Goal: Task Accomplishment & Management: Manage account settings

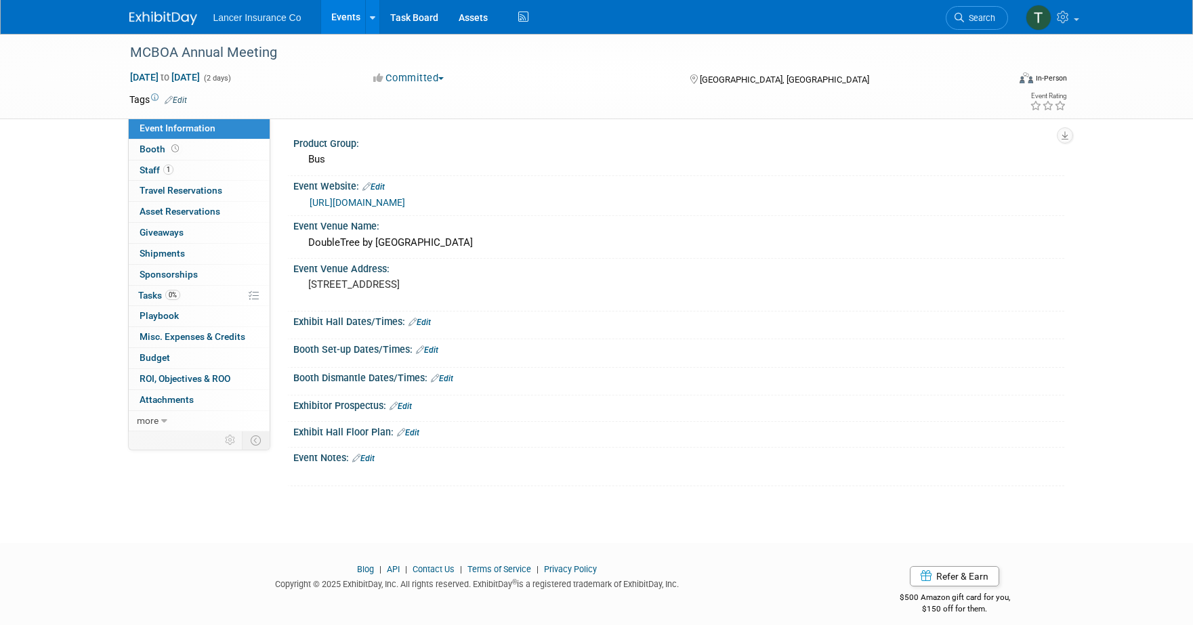
click at [359, 202] on link "[URL][DOMAIN_NAME]" at bounding box center [356, 202] width 95 height 11
click at [156, 169] on span "Staff 1" at bounding box center [157, 170] width 34 height 11
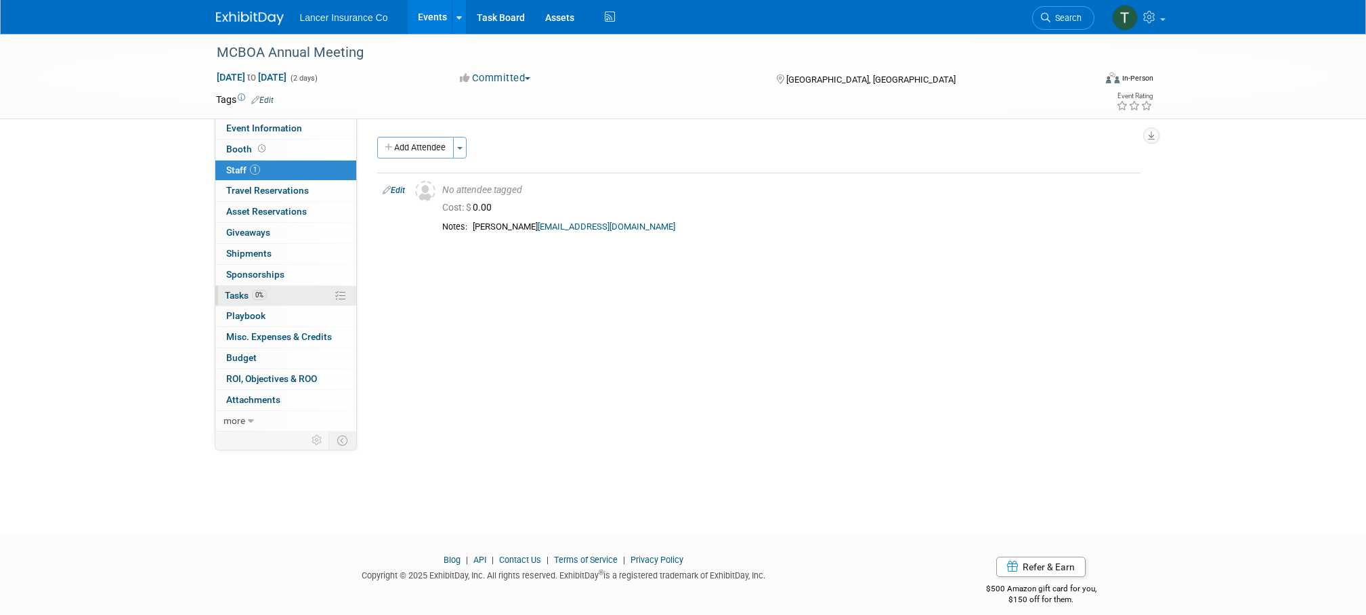
click at [237, 293] on span "Tasks 0%" at bounding box center [246, 295] width 42 height 11
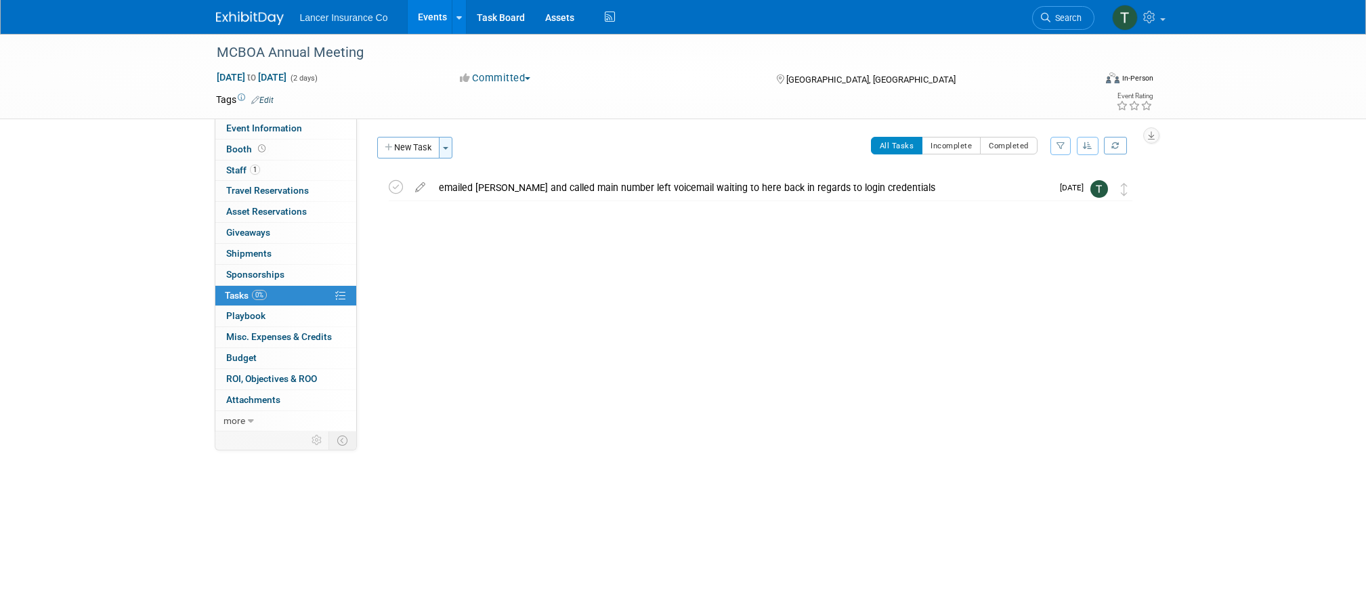
click at [452, 153] on button "Toggle Dropdown" at bounding box center [446, 148] width 14 height 22
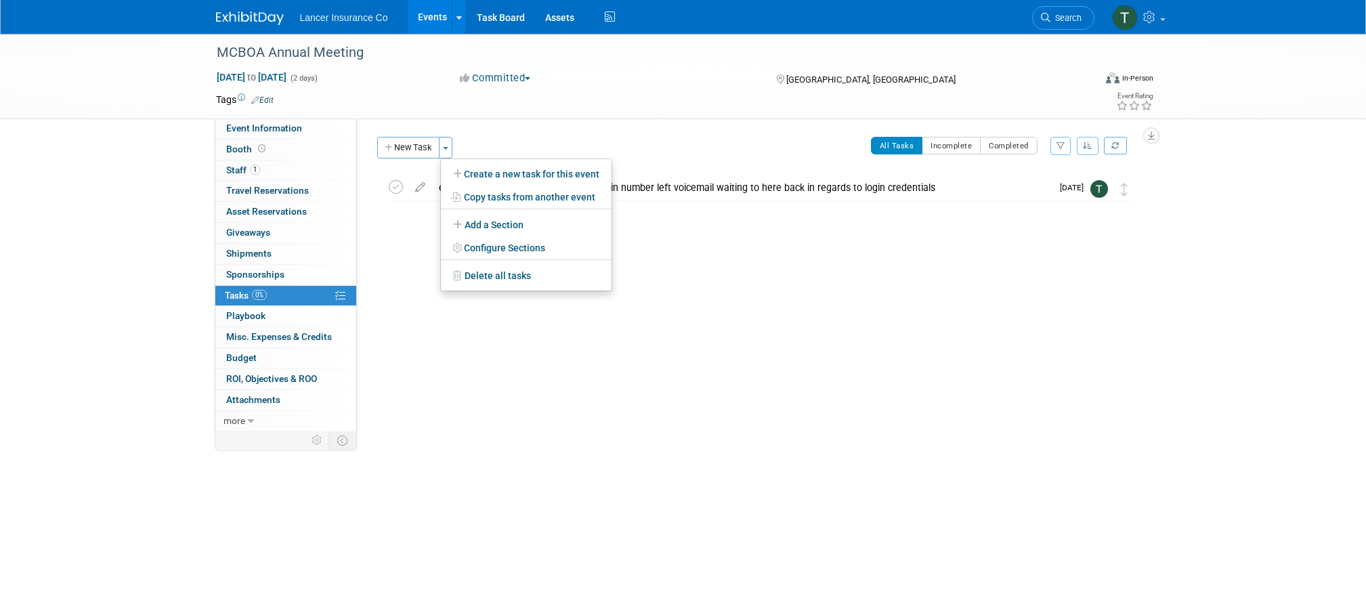
click at [391, 238] on div "MCBOA Annual Meeting Bloomington, MN Nov 11, 2025 to Nov 12, 2025 (Going) email…" at bounding box center [757, 207] width 767 height 64
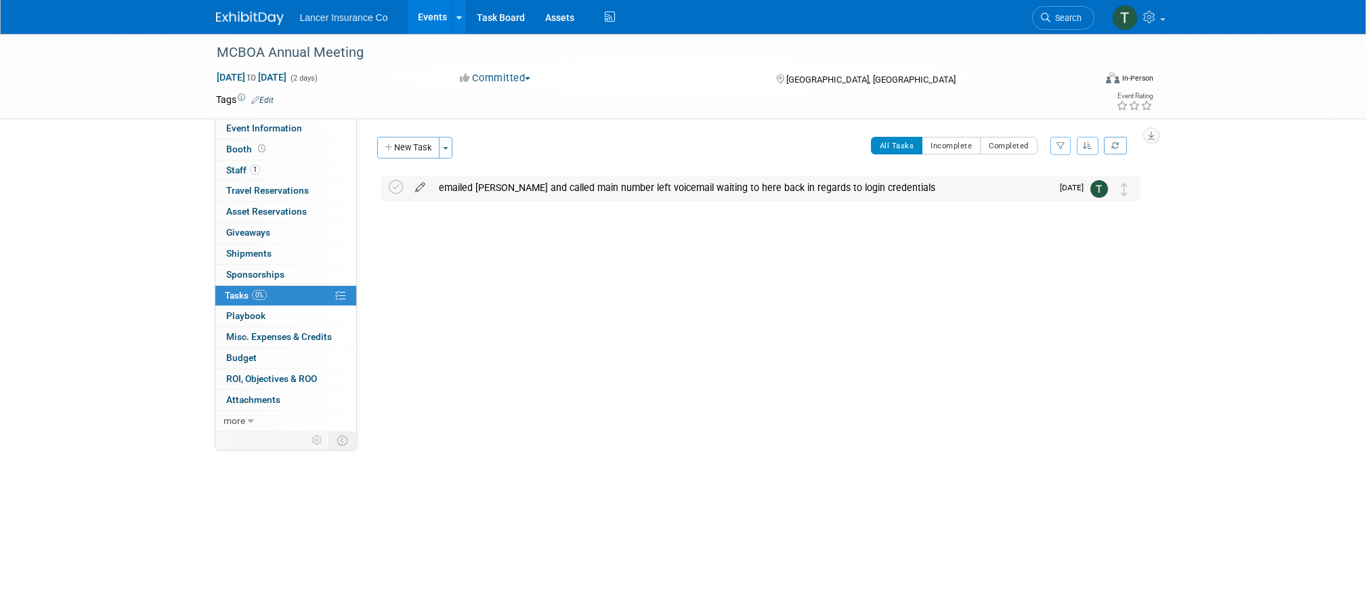
click at [424, 188] on icon at bounding box center [420, 184] width 24 height 17
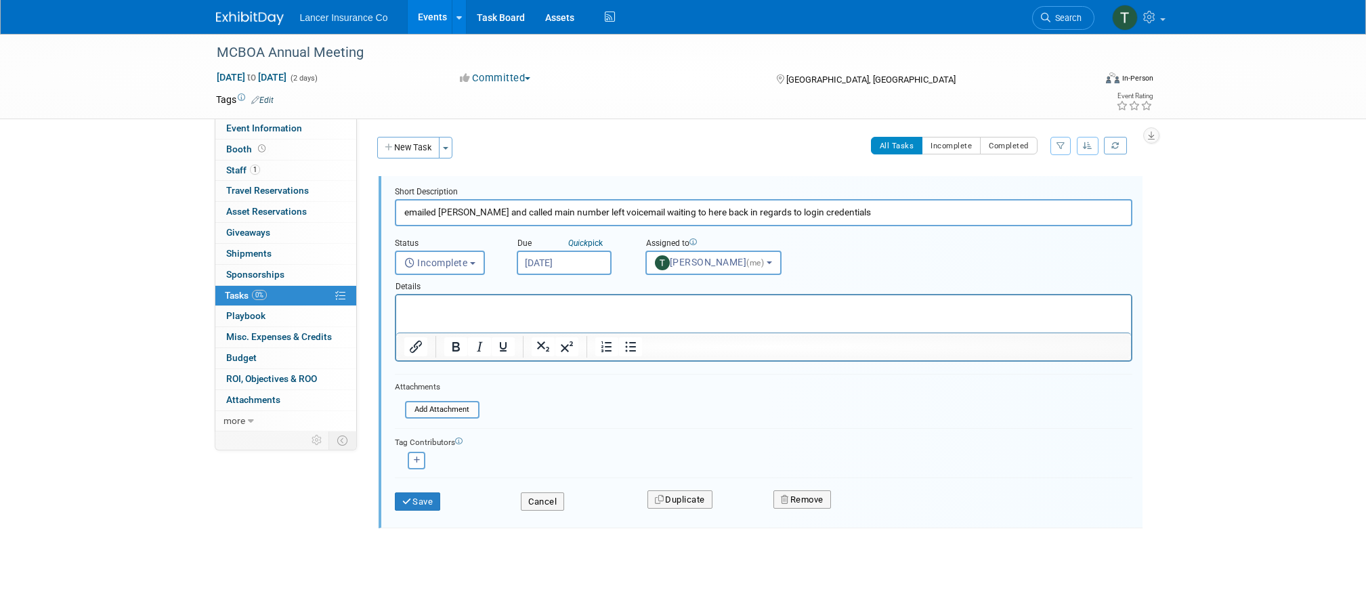
click at [457, 299] on html at bounding box center [763, 304] width 735 height 18
click at [407, 503] on icon "submit" at bounding box center [407, 501] width 11 height 9
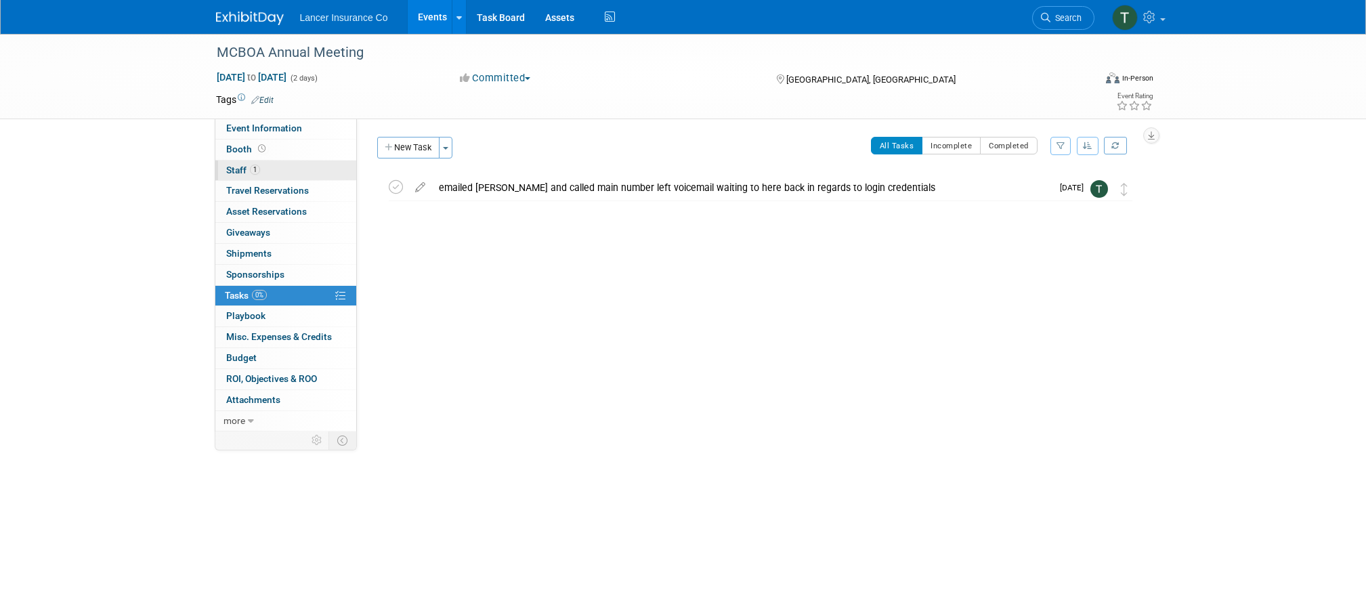
click at [234, 171] on span "Staff 1" at bounding box center [243, 170] width 34 height 11
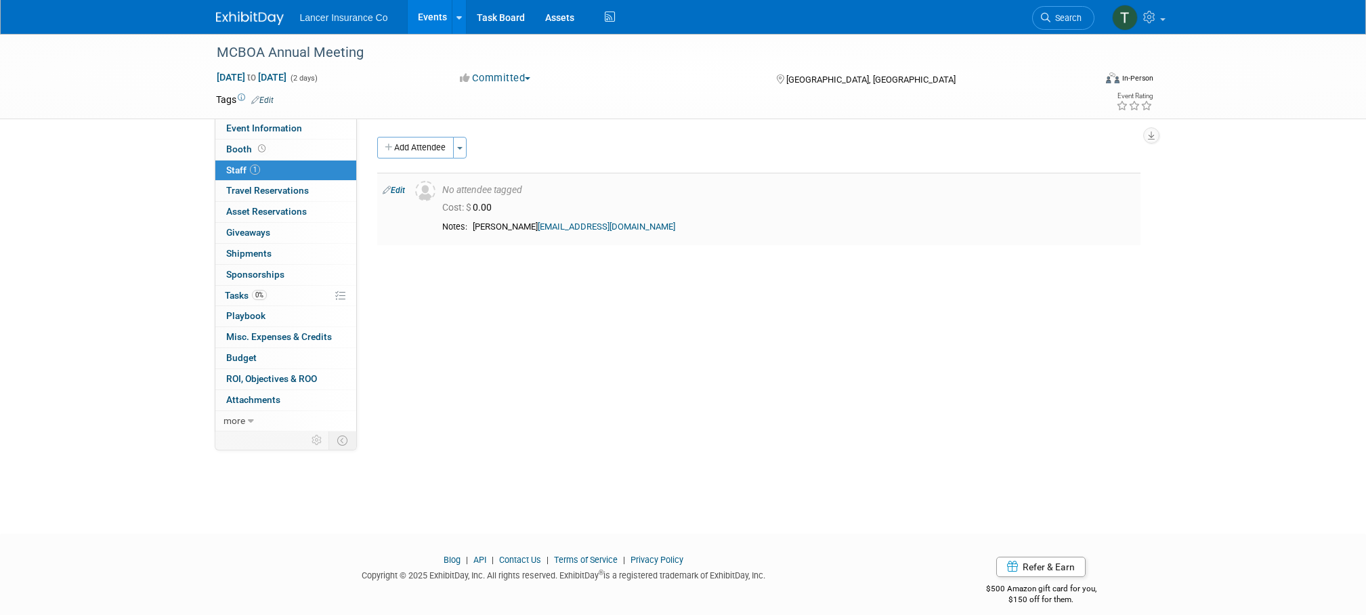
click at [400, 188] on link "Edit" at bounding box center [394, 190] width 22 height 9
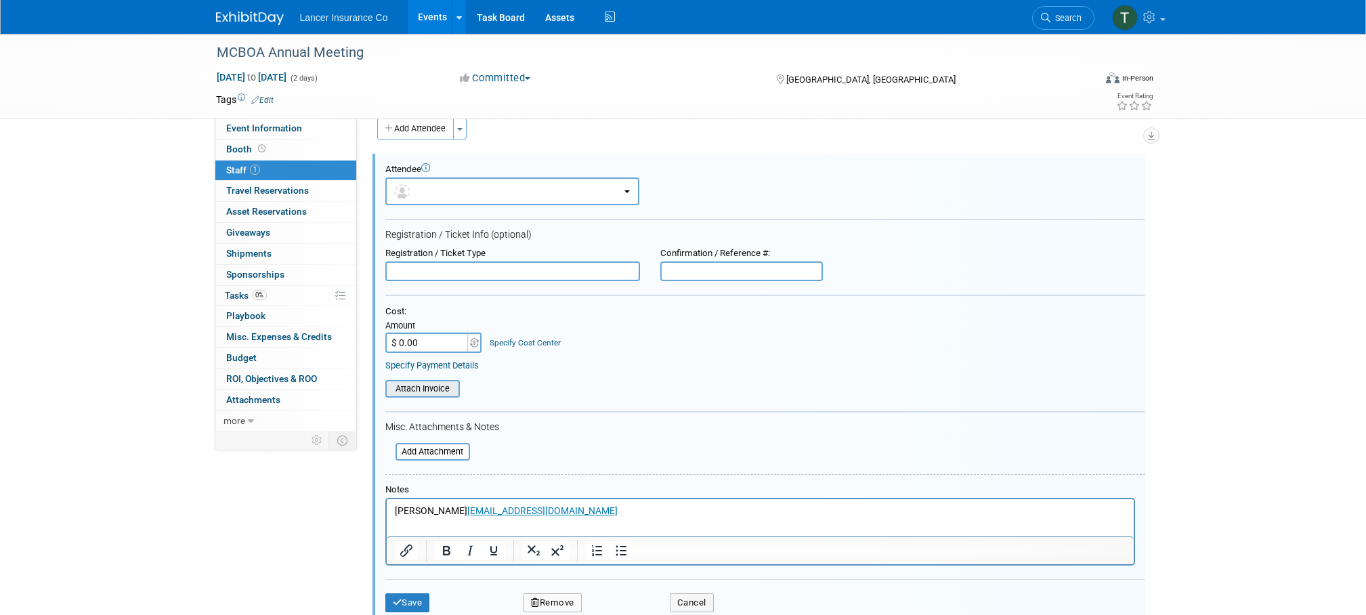
click at [428, 393] on input "file" at bounding box center [377, 388] width 161 height 15
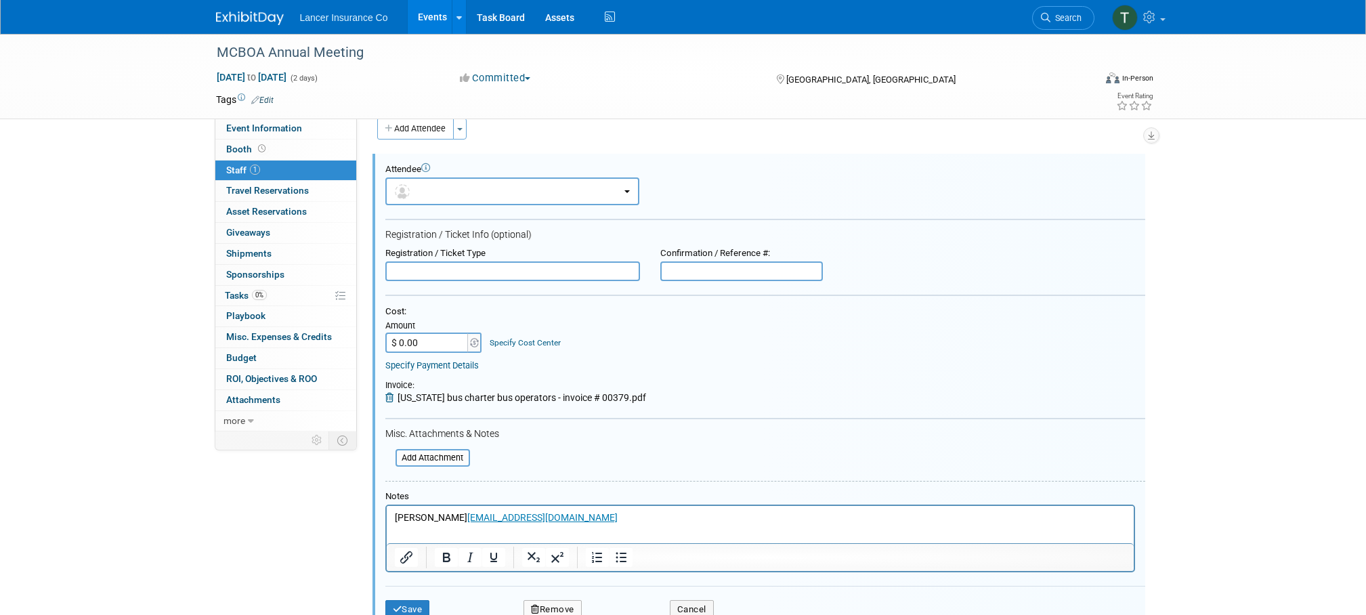
click at [417, 341] on input "$ 0.00" at bounding box center [427, 343] width 85 height 20
type input "$ 206.00"
click at [601, 343] on div "Cost: Amount $ 206.00 Specify Cost Center Cost Center -- Not Specified --" at bounding box center [765, 329] width 760 height 47
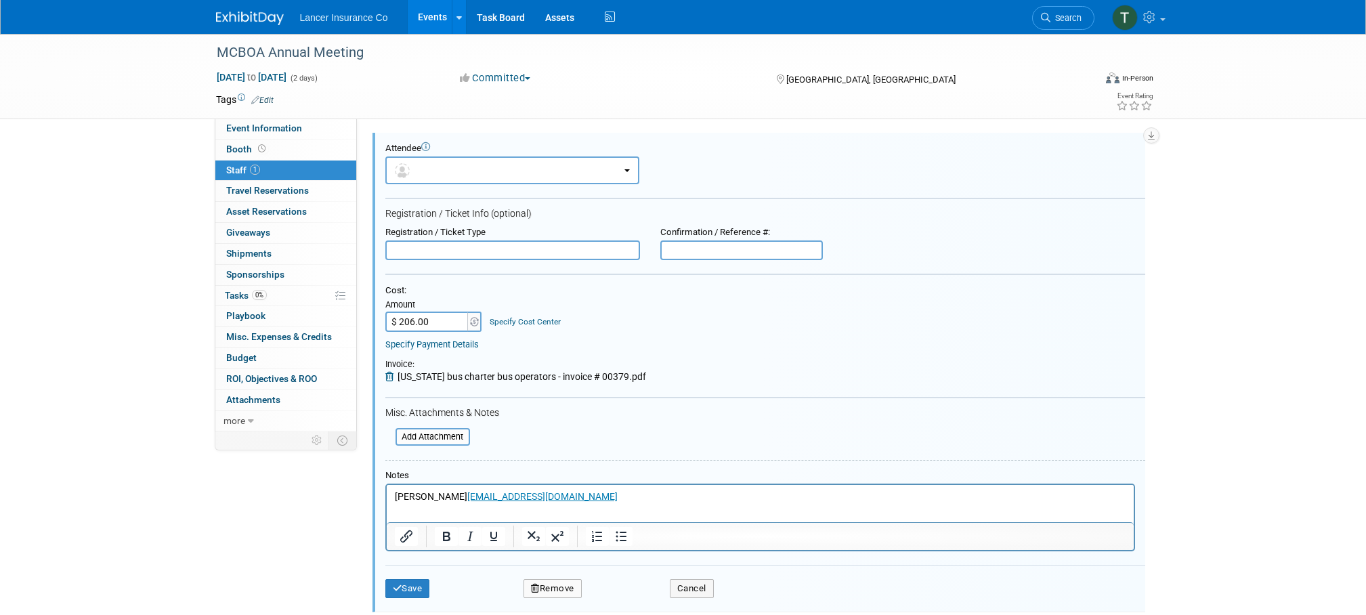
scroll to position [43, 0]
click at [409, 585] on button "Save" at bounding box center [407, 585] width 45 height 19
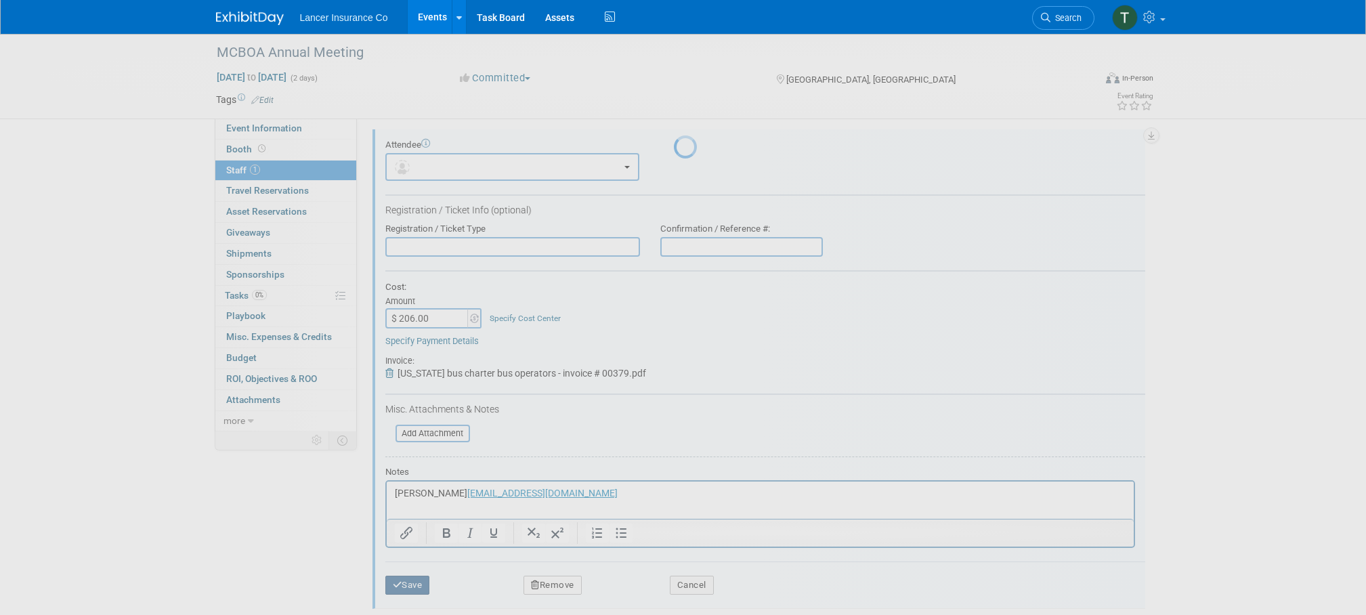
scroll to position [14, 0]
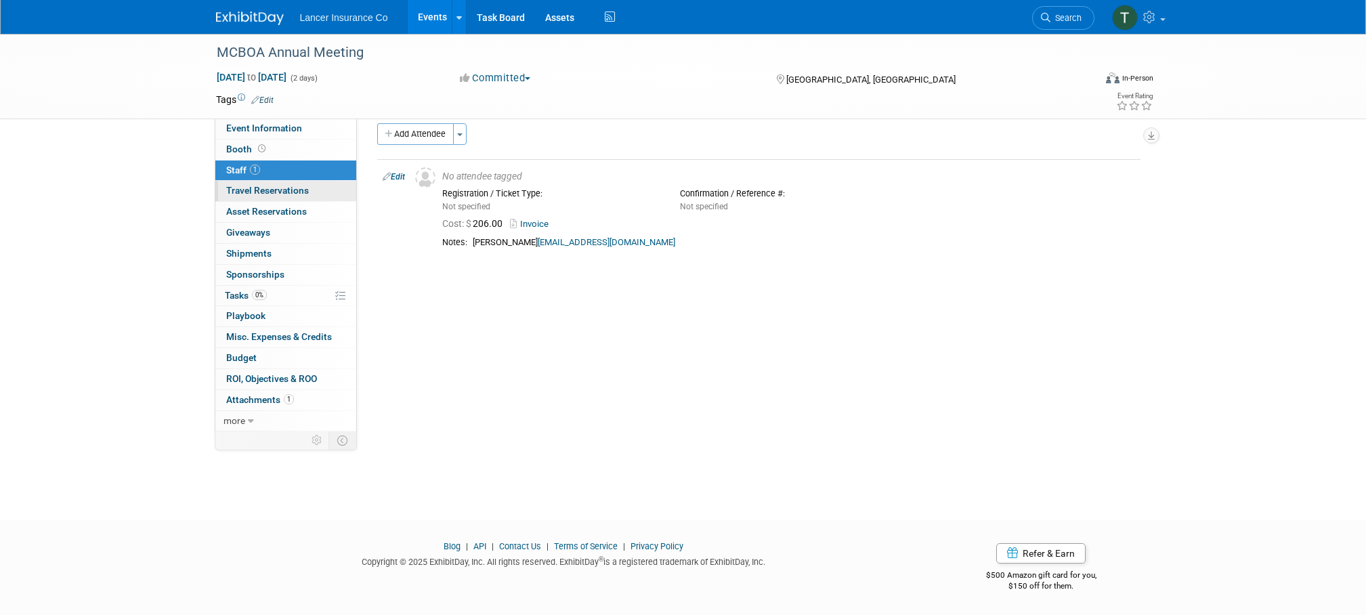
click at [249, 191] on span "Travel Reservations 0" at bounding box center [267, 190] width 83 height 11
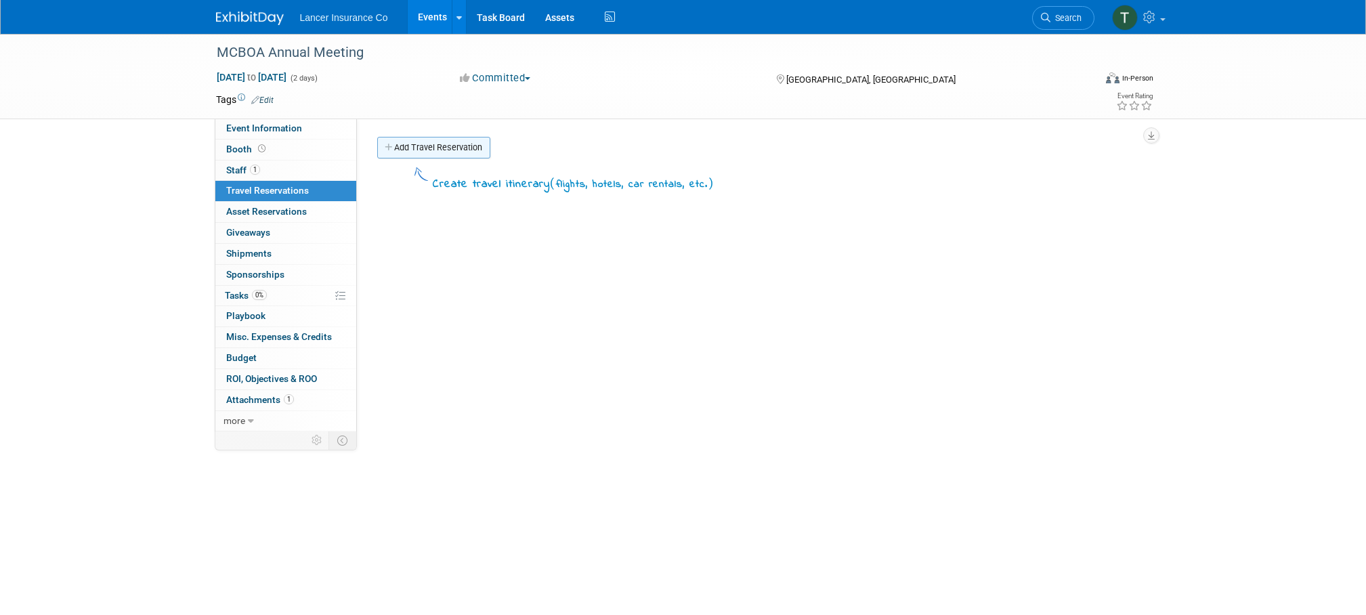
click at [427, 142] on link "Add Travel Reservation" at bounding box center [433, 148] width 113 height 22
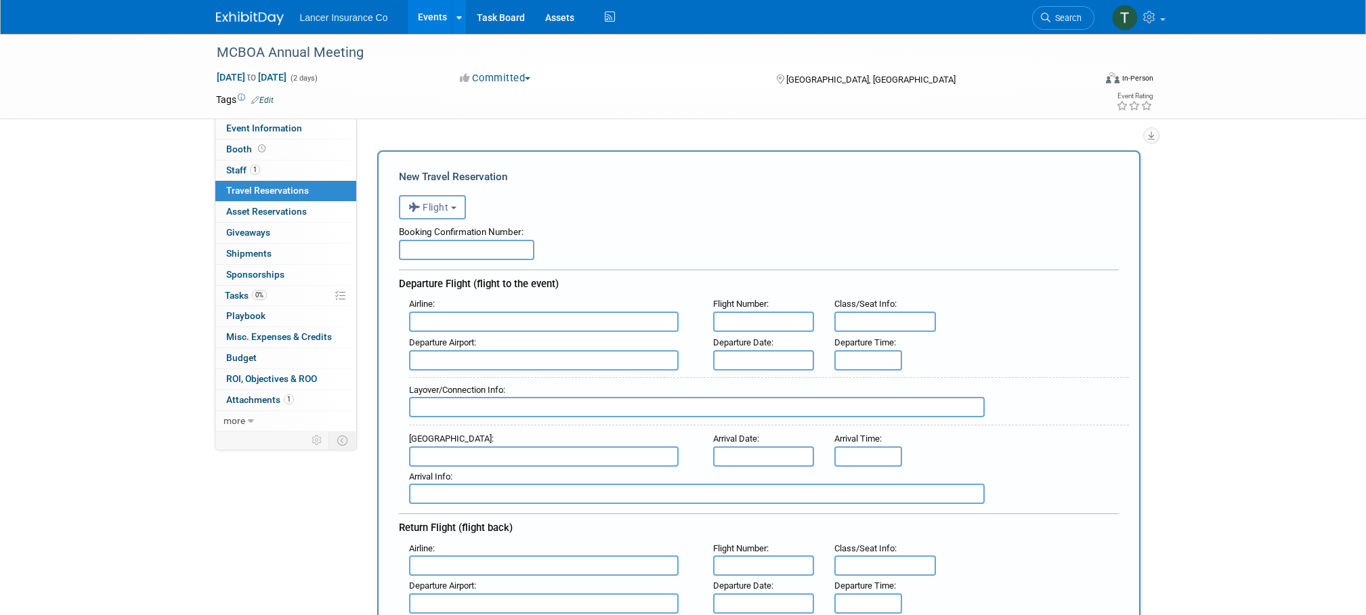
click at [435, 214] on button "Flight" at bounding box center [432, 207] width 67 height 24
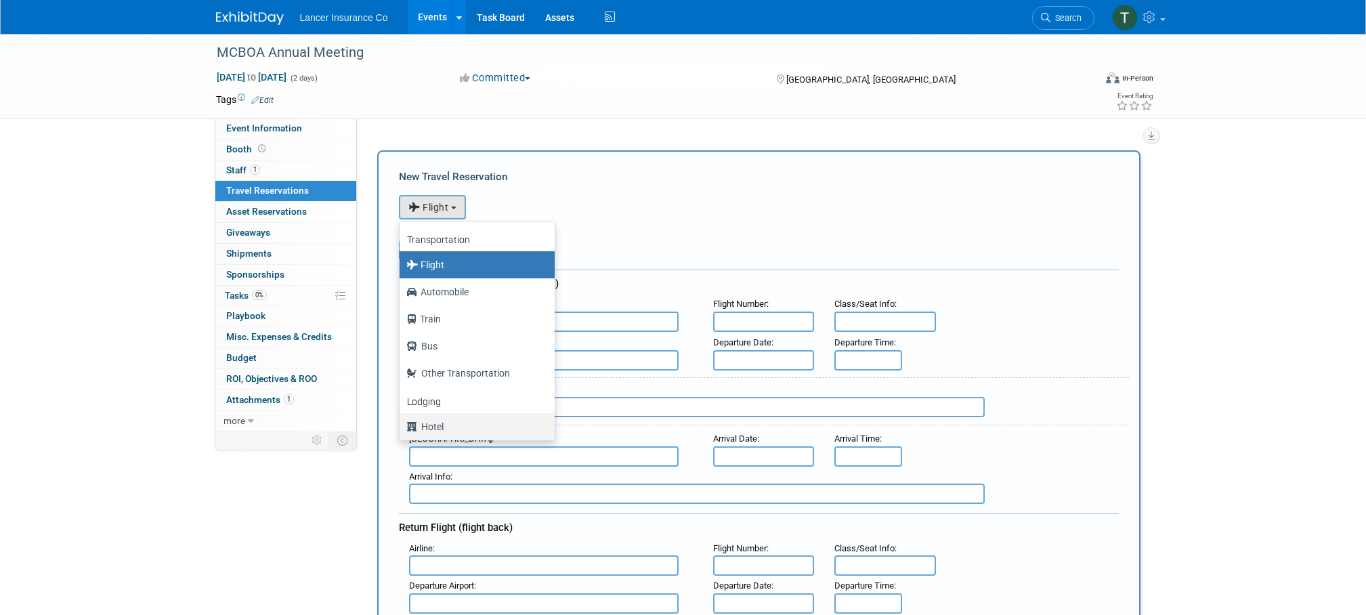
click at [437, 427] on label "Hotel" at bounding box center [473, 427] width 135 height 22
click at [402, 427] on input "Hotel" at bounding box center [397, 425] width 9 height 9
select select "6"
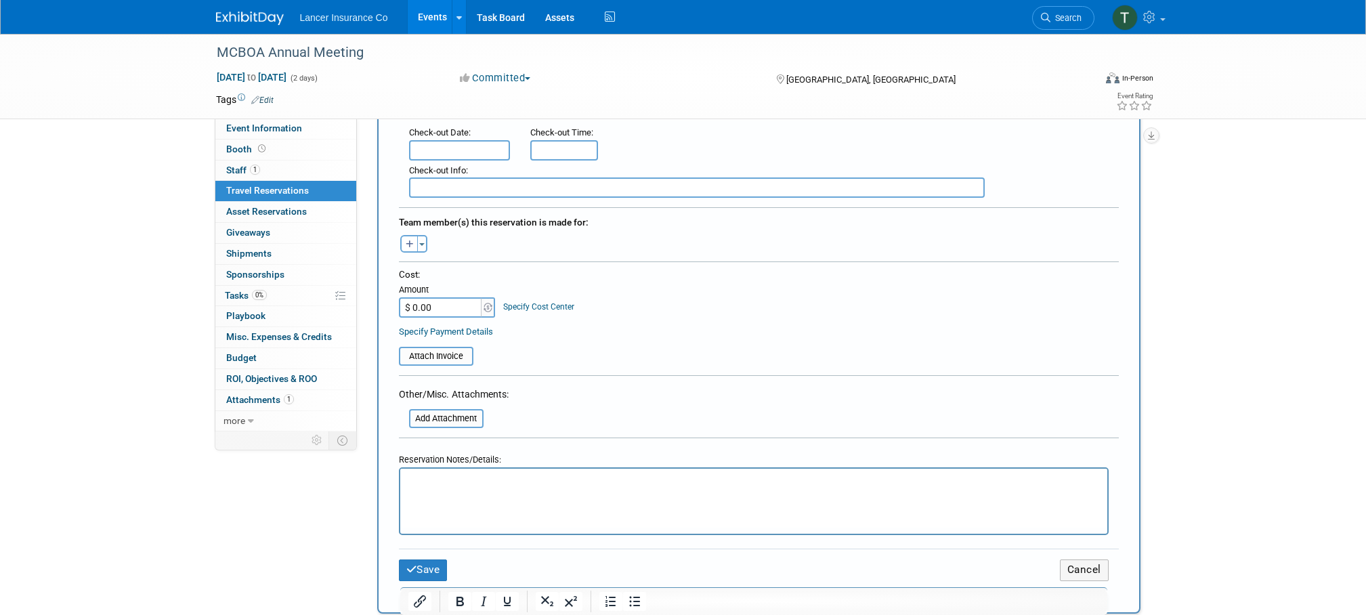
scroll to position [398, 0]
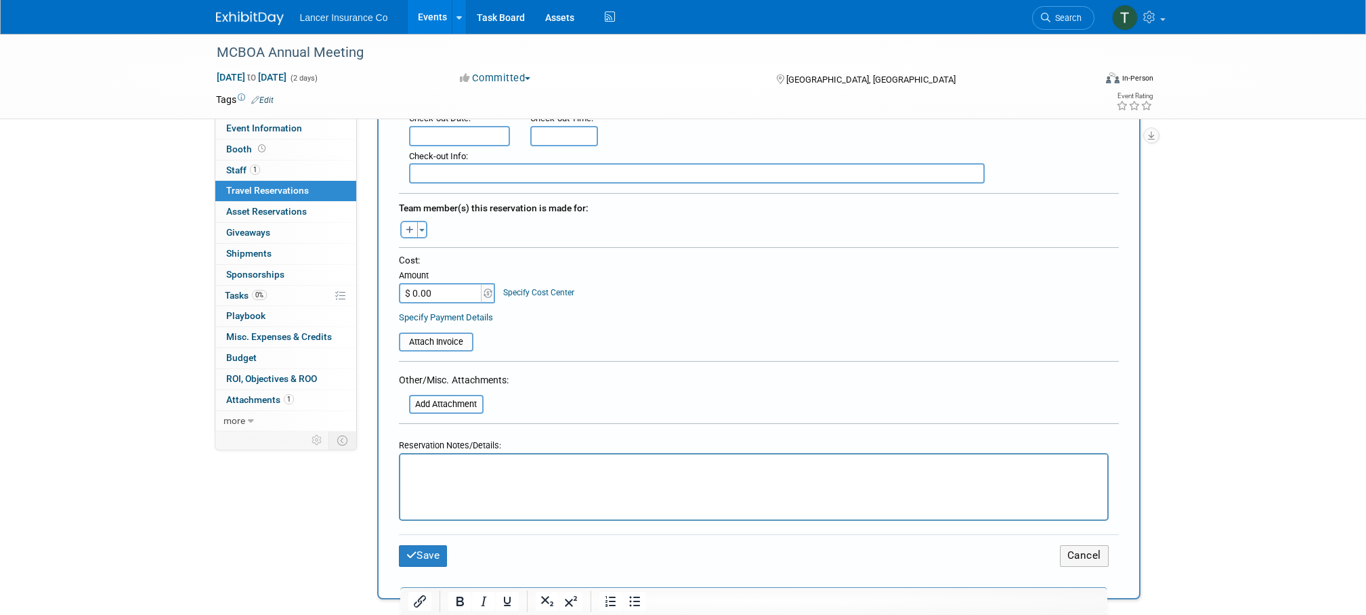
click at [439, 474] on html at bounding box center [753, 464] width 707 height 20
paste body "Rich Text Area. Press ALT-0 for help."
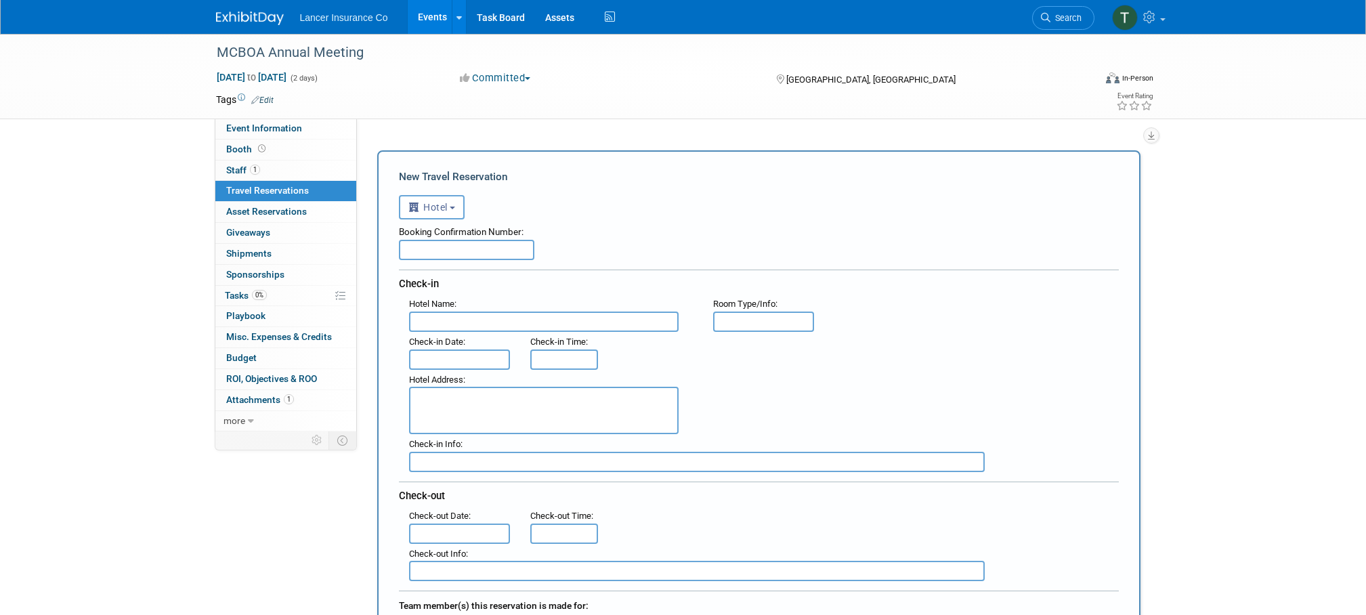
scroll to position [3, 0]
click at [423, 391] on textarea at bounding box center [544, 407] width 270 height 47
drag, startPoint x: 595, startPoint y: 393, endPoint x: 395, endPoint y: 387, distance: 200.6
click at [395, 387] on div "New Travel Reservation <i class="fas fa-plane" style="padding: 6px 4px 6px 1px;…" at bounding box center [758, 571] width 763 height 847
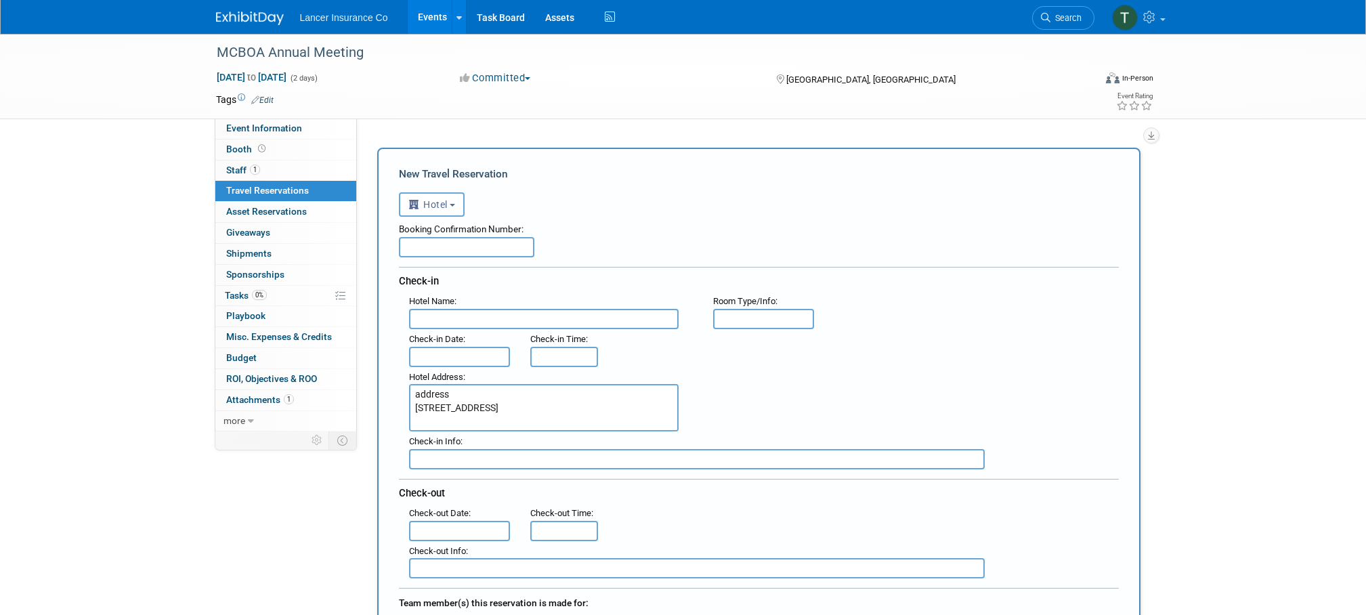
type textarea "address 2020 American Boulevard East, Bloomington, MN 55425 USA phone+1 952-854…"
click at [455, 309] on input "text" at bounding box center [544, 319] width 270 height 20
paste input "DoubleTree by Hilton Minneapolis Airport"
type input "DoubleTree by Hilton Minneapolis Airport"
drag, startPoint x: 446, startPoint y: 406, endPoint x: 380, endPoint y: 388, distance: 68.2
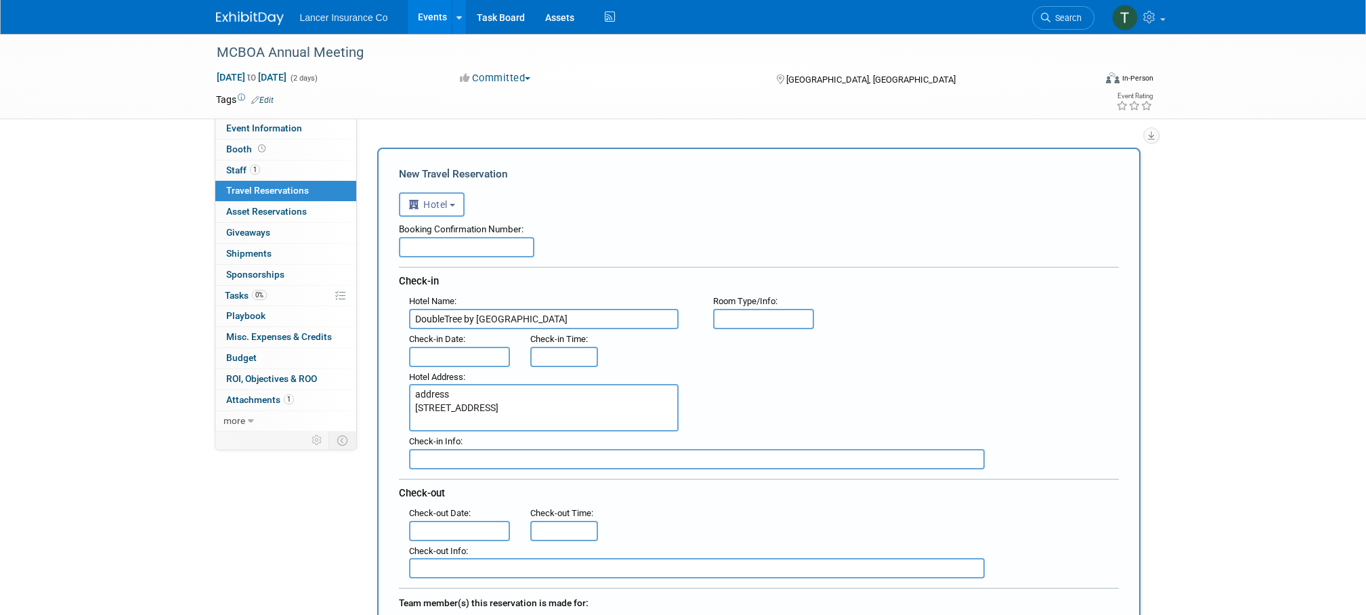
click at [380, 388] on div "New Travel Reservation <i class="fas fa-plane" style="padding: 6px 4px 6px 1px;…" at bounding box center [758, 571] width 763 height 847
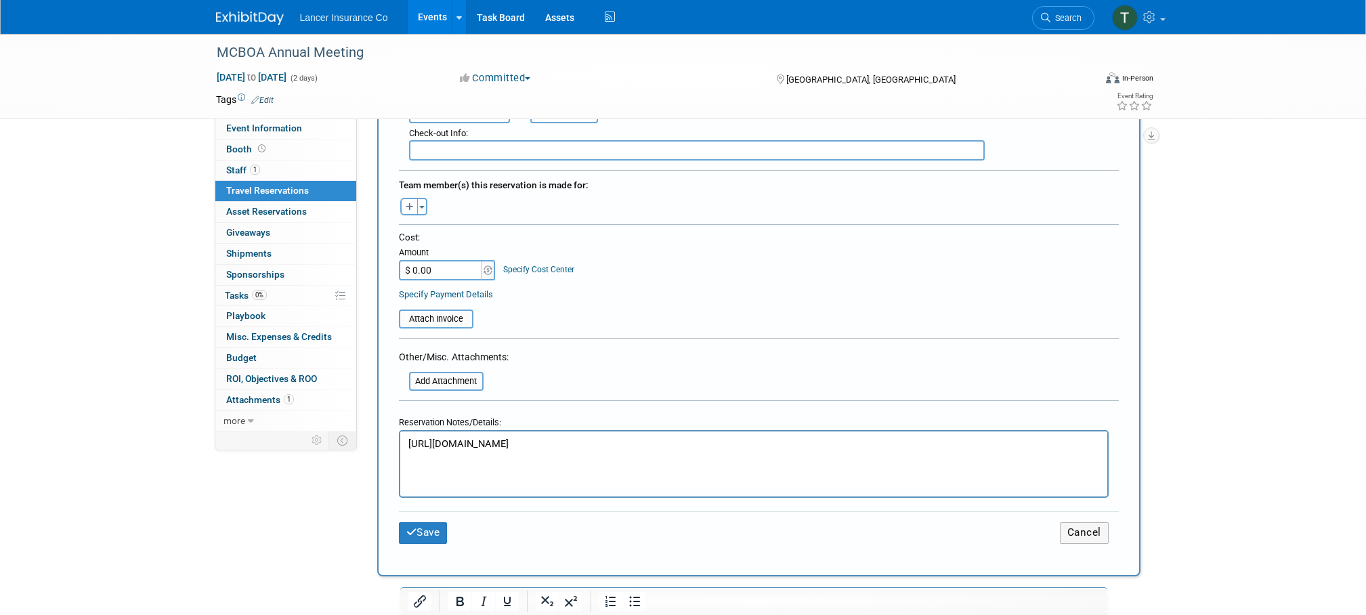
scroll to position [431, 0]
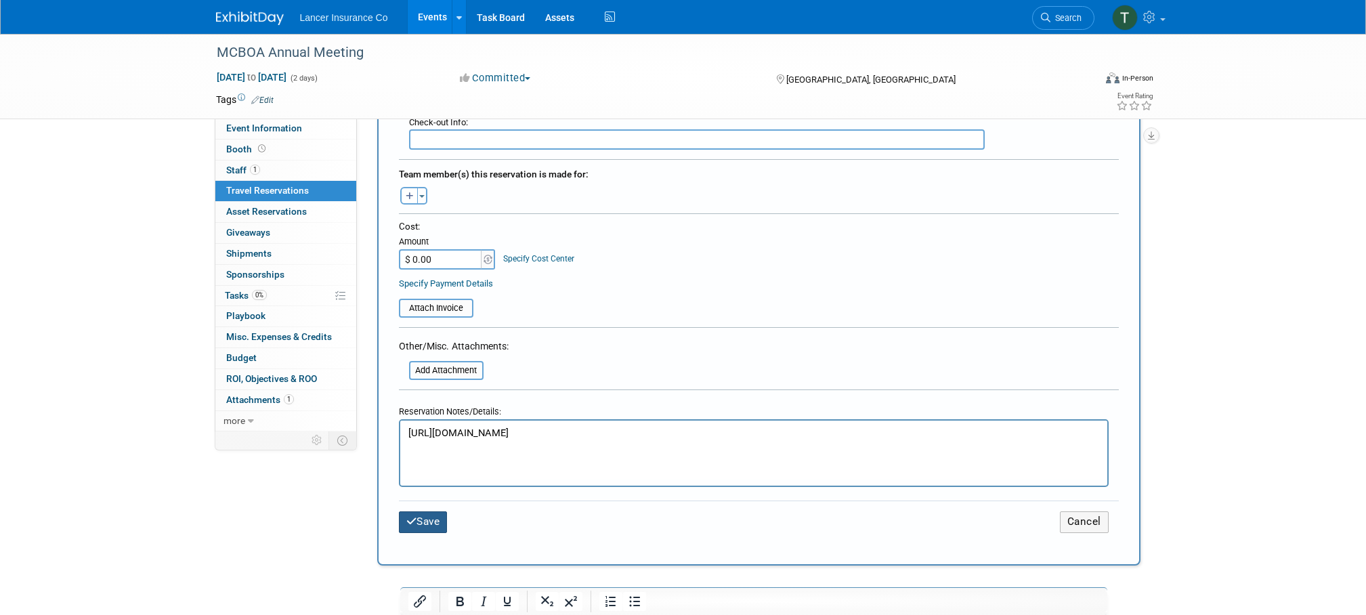
type textarea "2020 American Boulevard East, Bloomington, MN 55425 USA phone+1 952-854-7441"
click at [423, 513] on button "Save" at bounding box center [423, 521] width 49 height 21
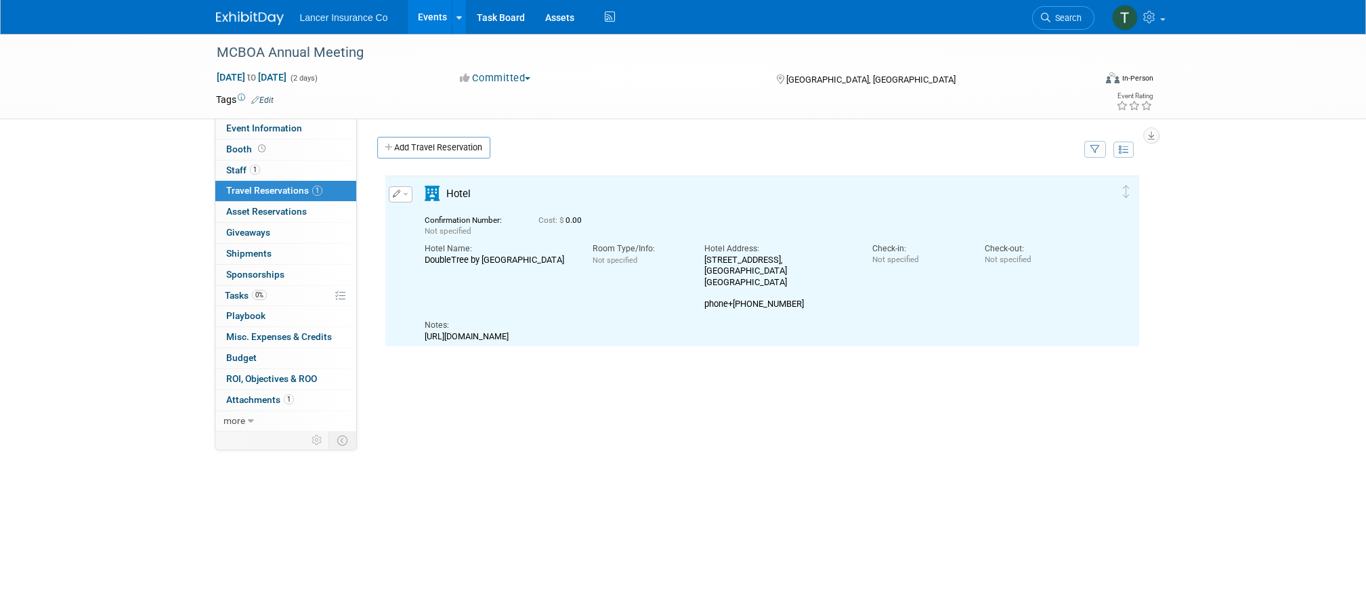
scroll to position [0, 0]
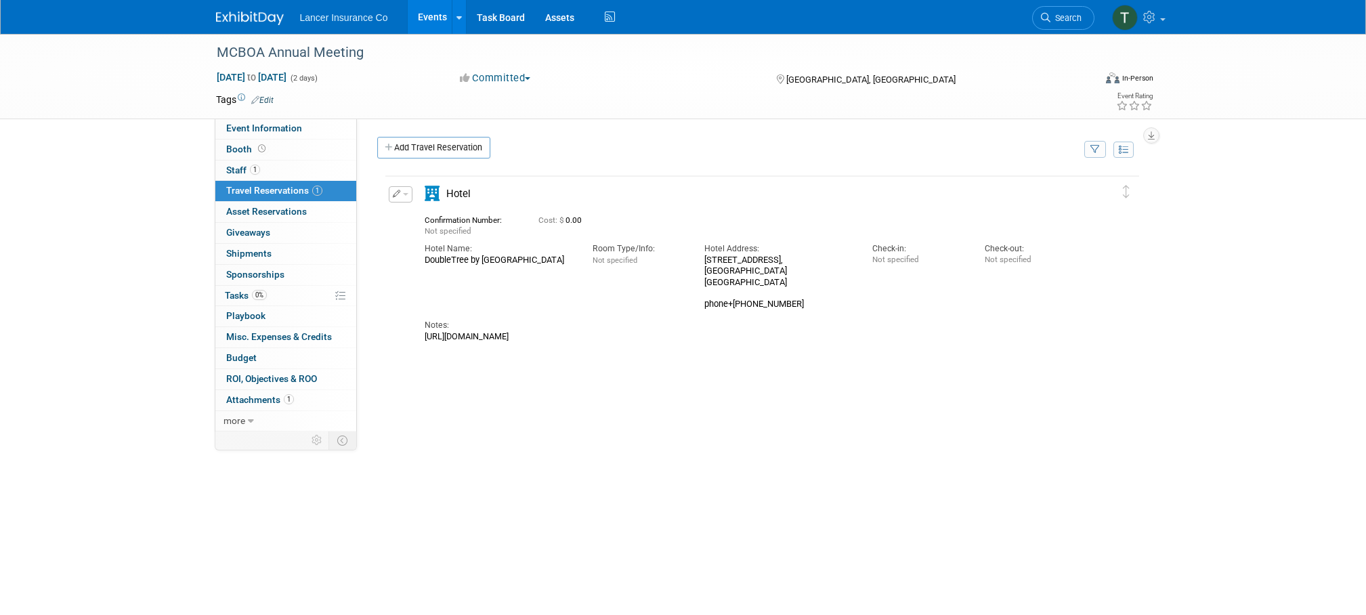
click at [402, 197] on button "button" at bounding box center [401, 194] width 24 height 16
click at [432, 223] on button "Edit Reservation" at bounding box center [446, 218] width 114 height 20
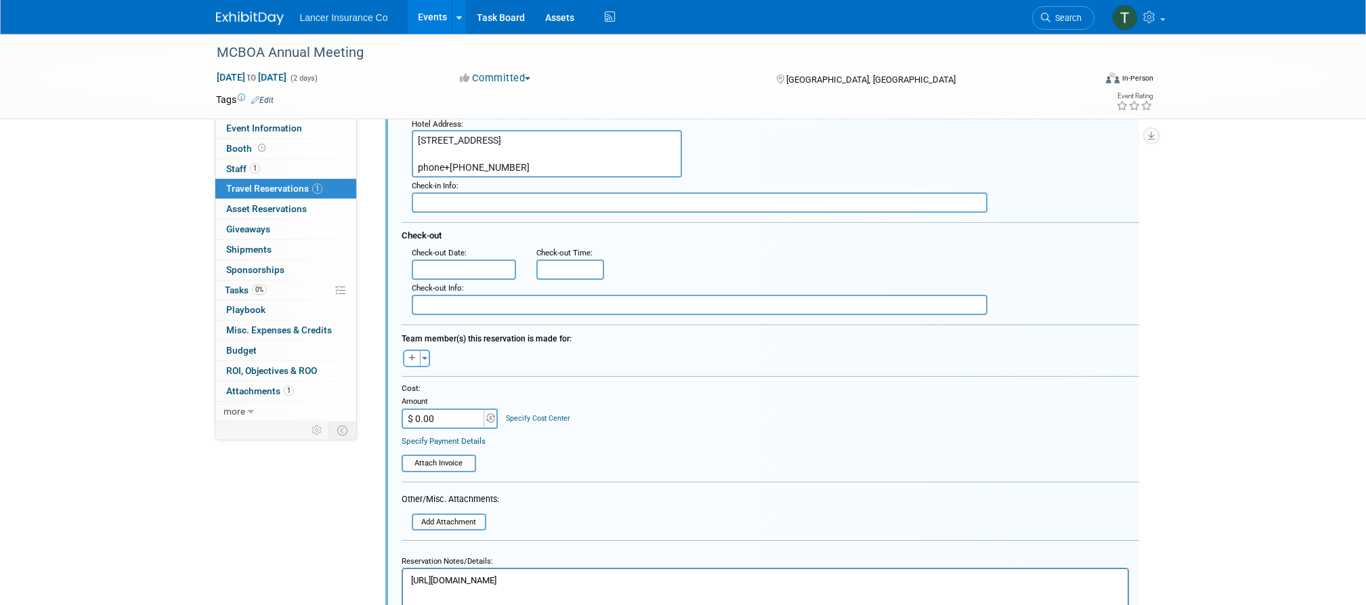
scroll to position [255, 0]
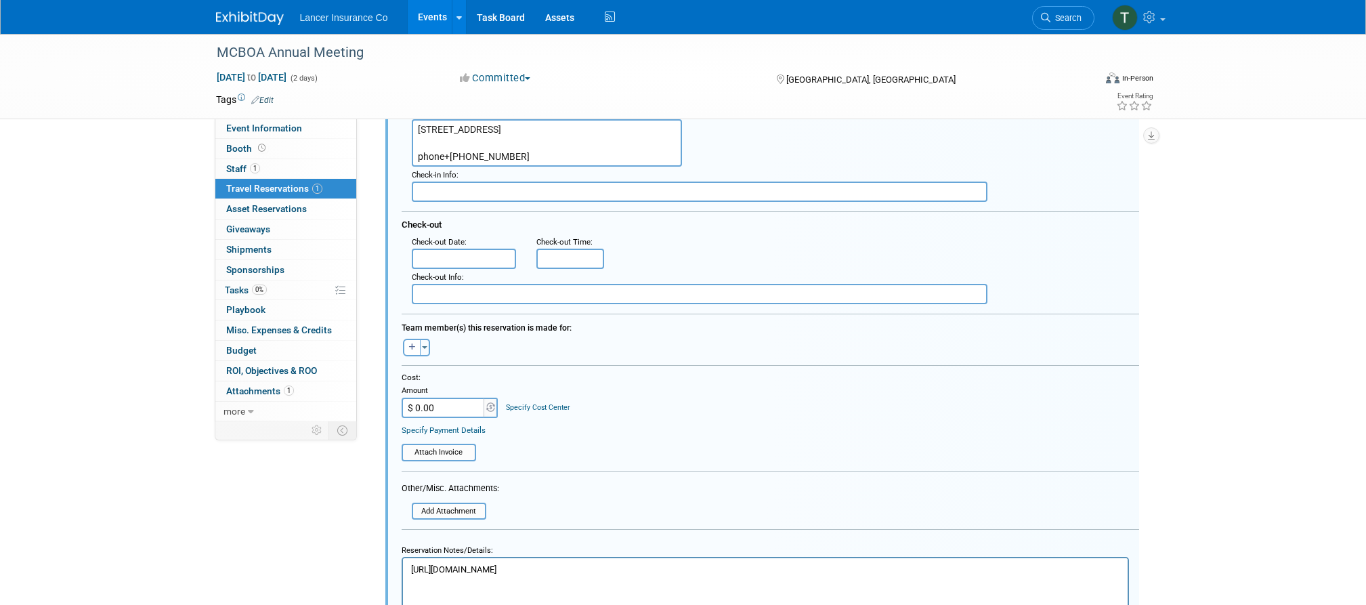
click at [438, 400] on input "$ 0.00" at bounding box center [444, 408] width 85 height 20
paste input "252.93"
type input "$ 252.93"
click at [590, 368] on div at bounding box center [771, 368] width 738 height 7
click at [427, 454] on input "file" at bounding box center [406, 452] width 138 height 14
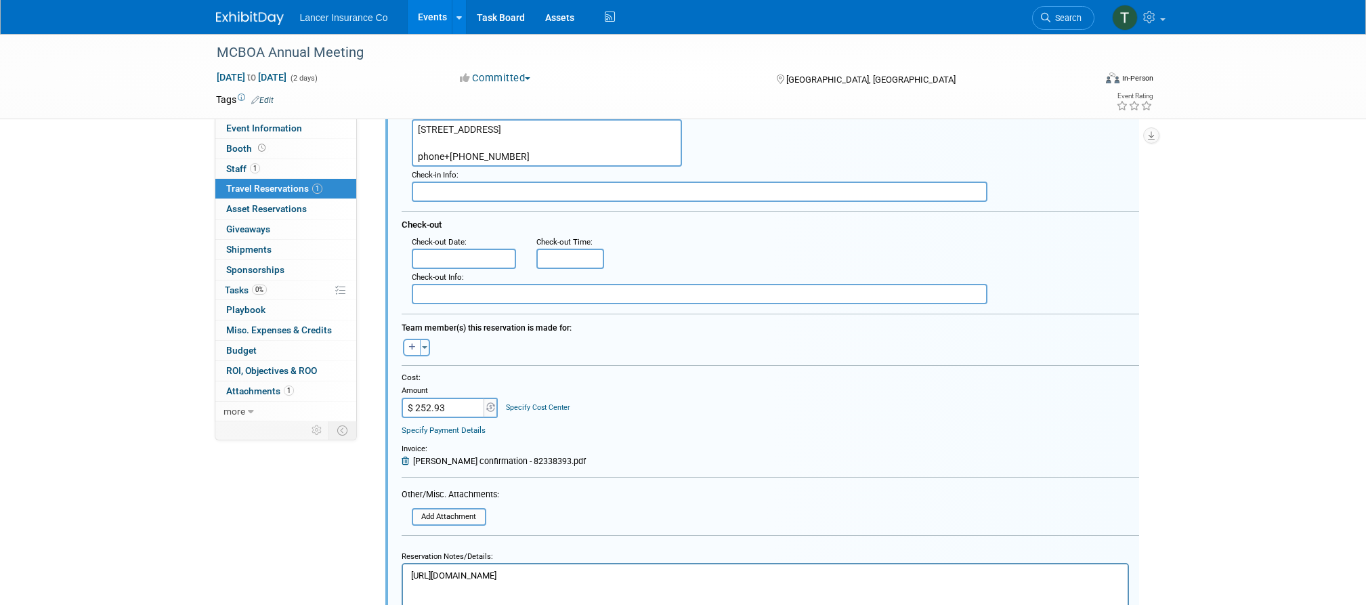
click at [467, 258] on input "text" at bounding box center [464, 259] width 104 height 20
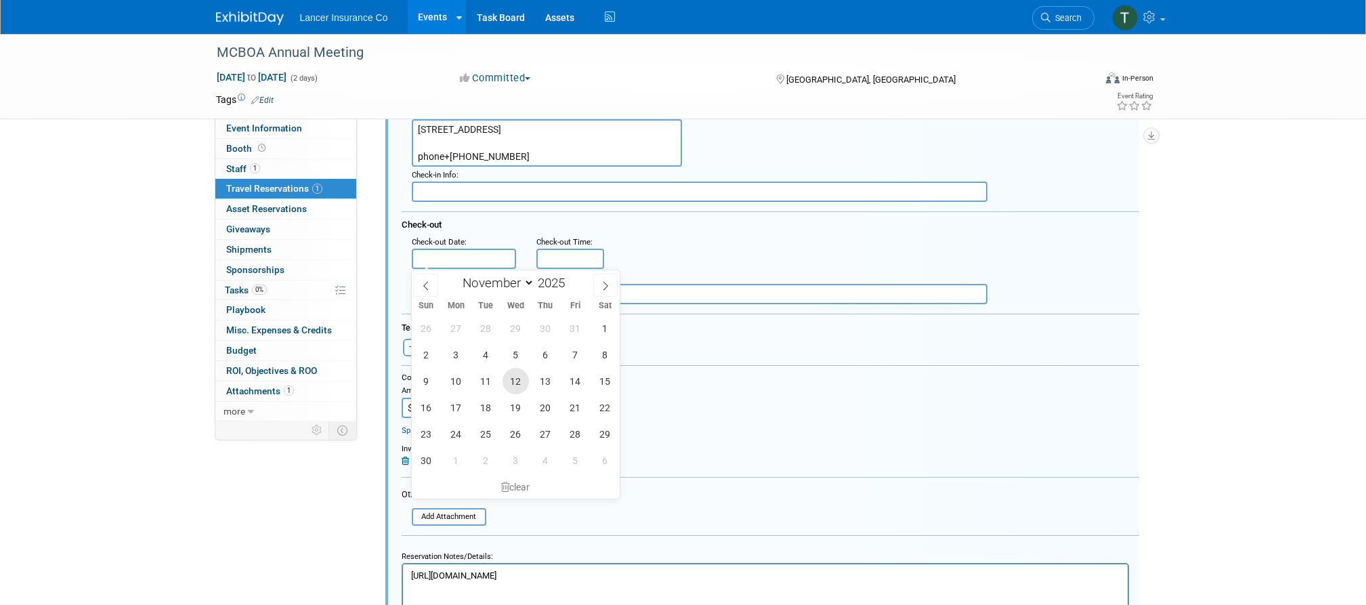
click at [516, 383] on span "12" at bounding box center [516, 381] width 26 height 26
type input "Nov 12, 2025"
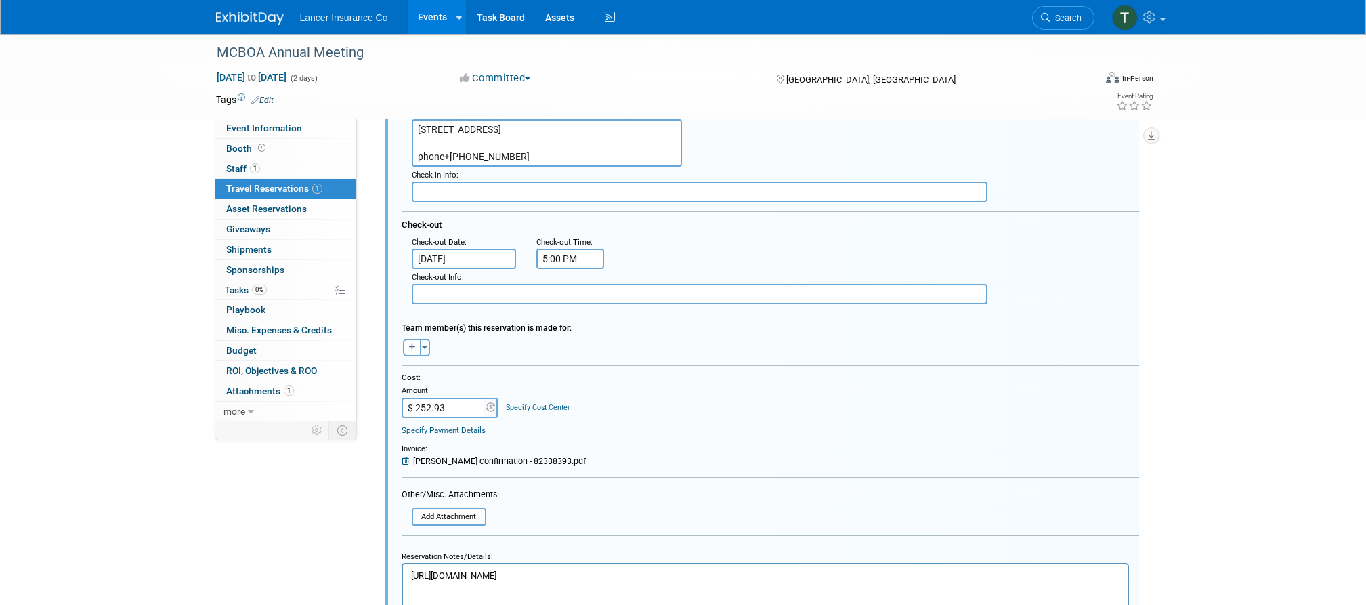
click at [576, 253] on input "5:00 PM" at bounding box center [570, 259] width 68 height 20
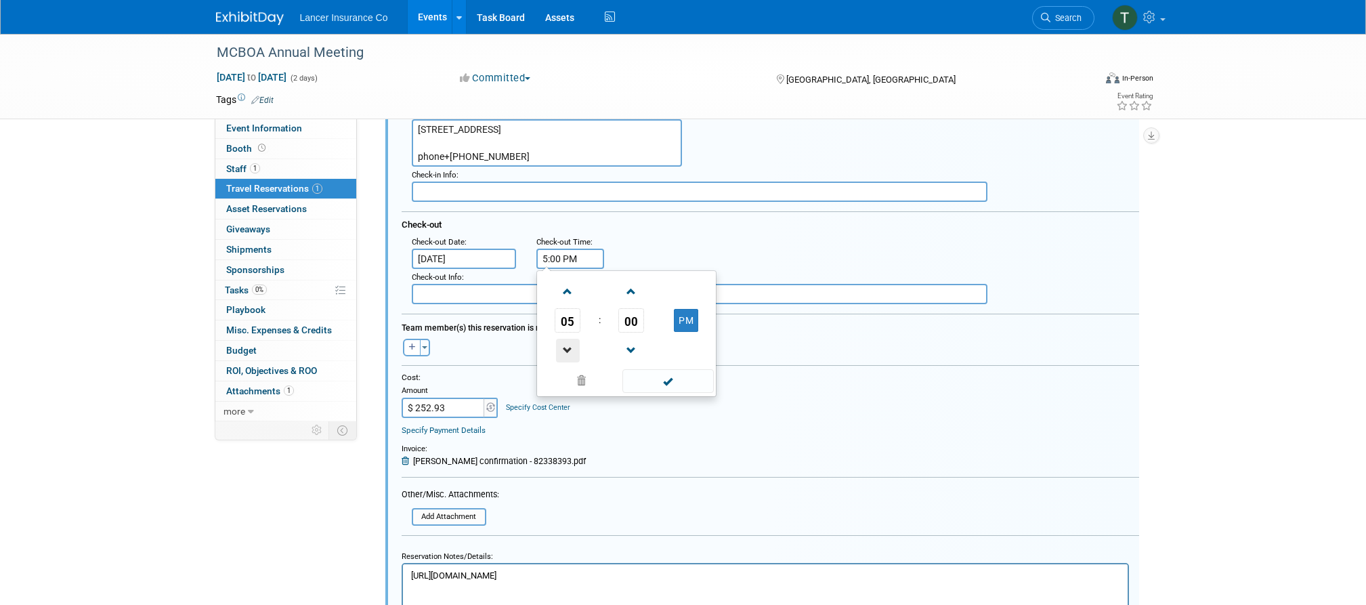
click at [568, 351] on span at bounding box center [568, 351] width 24 height 24
type input "3:00 PM"
click at [648, 375] on span at bounding box center [667, 381] width 91 height 24
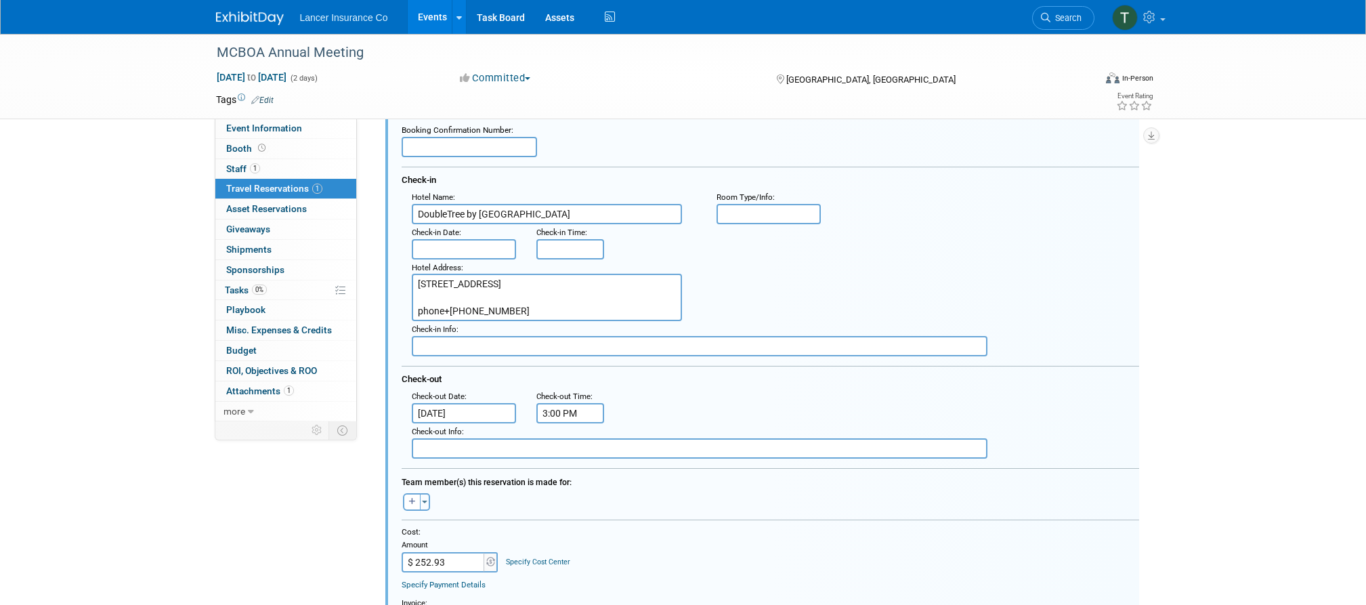
scroll to position [92, 0]
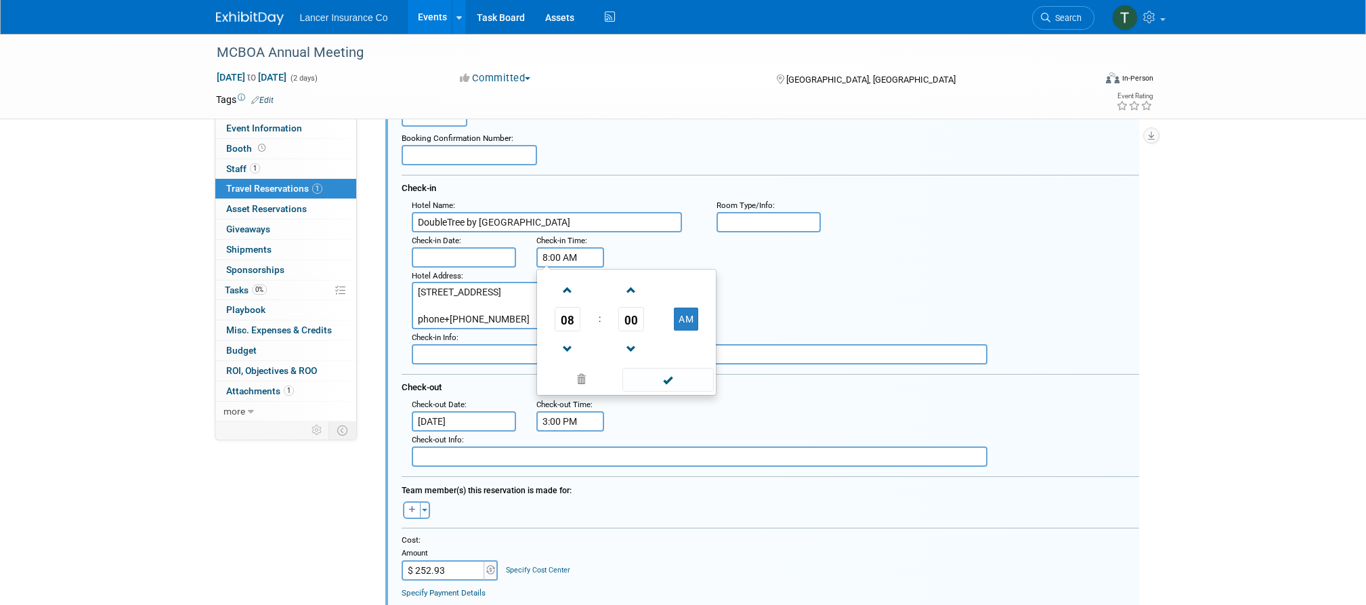
click at [572, 260] on input "8:00 AM" at bounding box center [570, 257] width 68 height 20
click at [563, 293] on span at bounding box center [568, 290] width 24 height 24
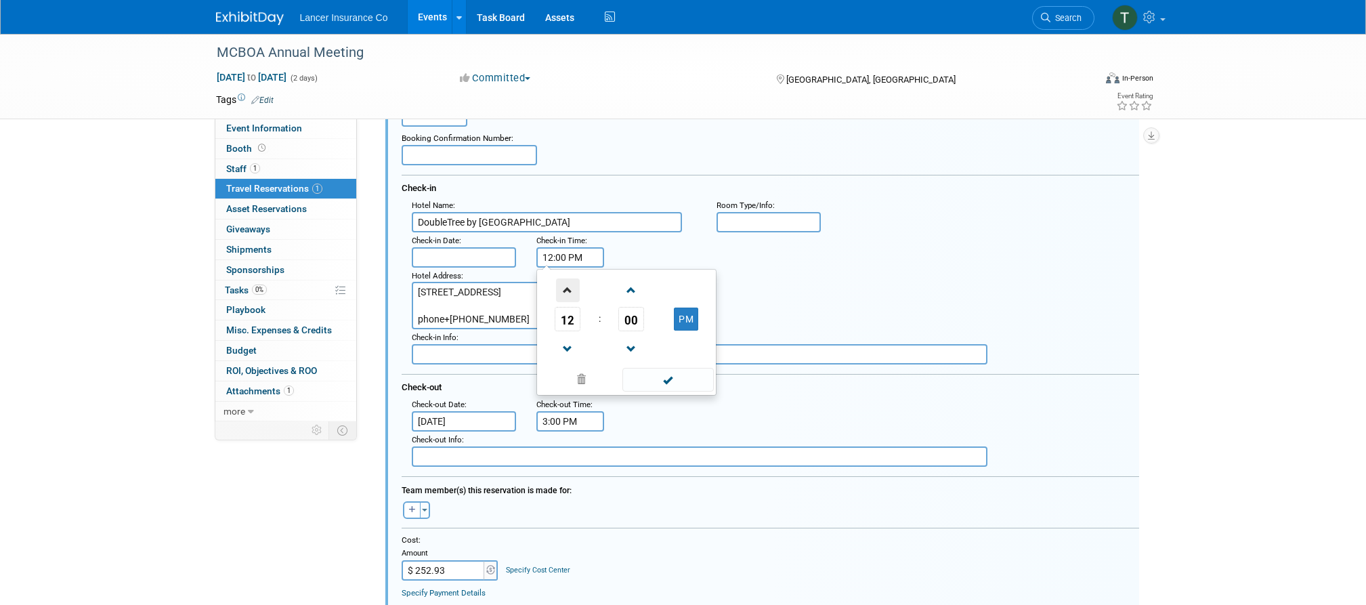
click at [563, 293] on span at bounding box center [568, 290] width 24 height 24
type input "3:00 PM"
click at [652, 375] on span at bounding box center [667, 380] width 91 height 24
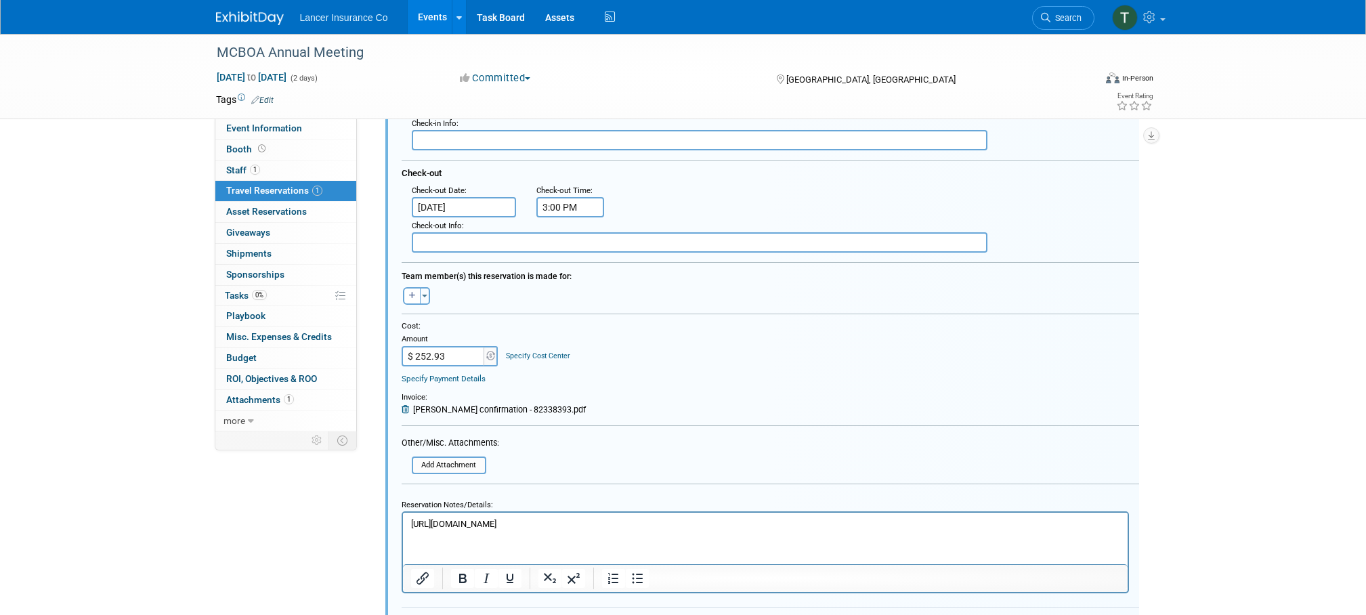
scroll to position [304, 0]
click at [548, 212] on input "3:00 PM" at bounding box center [570, 209] width 68 height 20
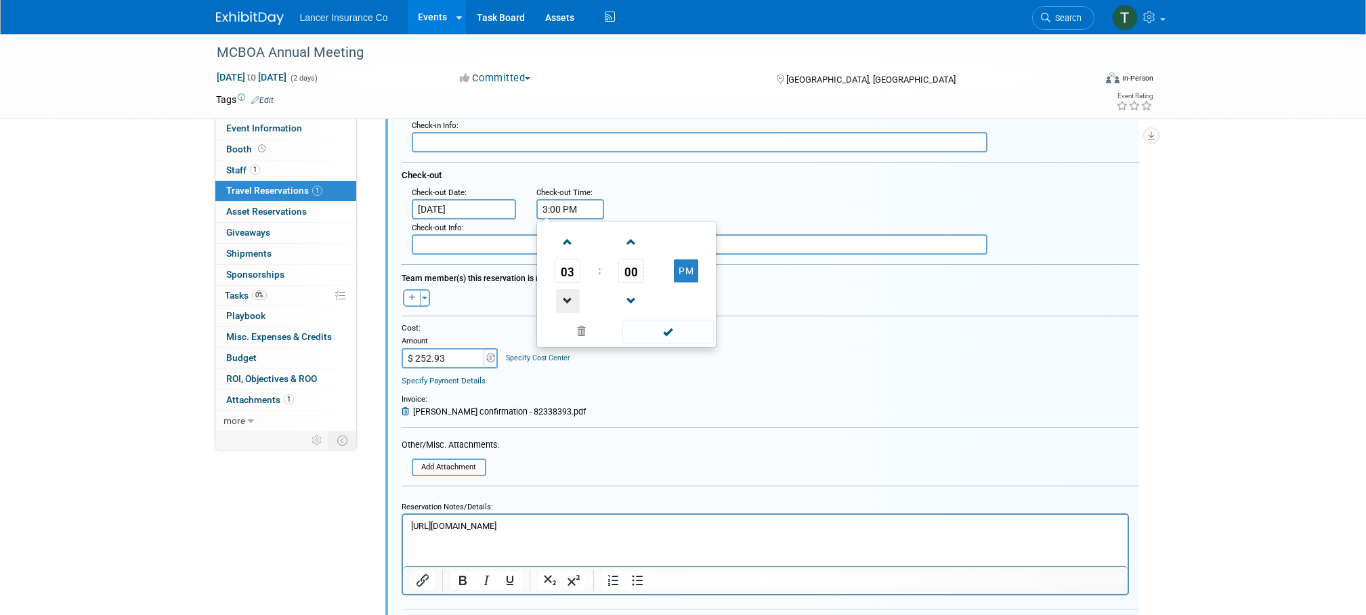
click at [565, 302] on span at bounding box center [568, 301] width 24 height 24
type input "11:00 AM"
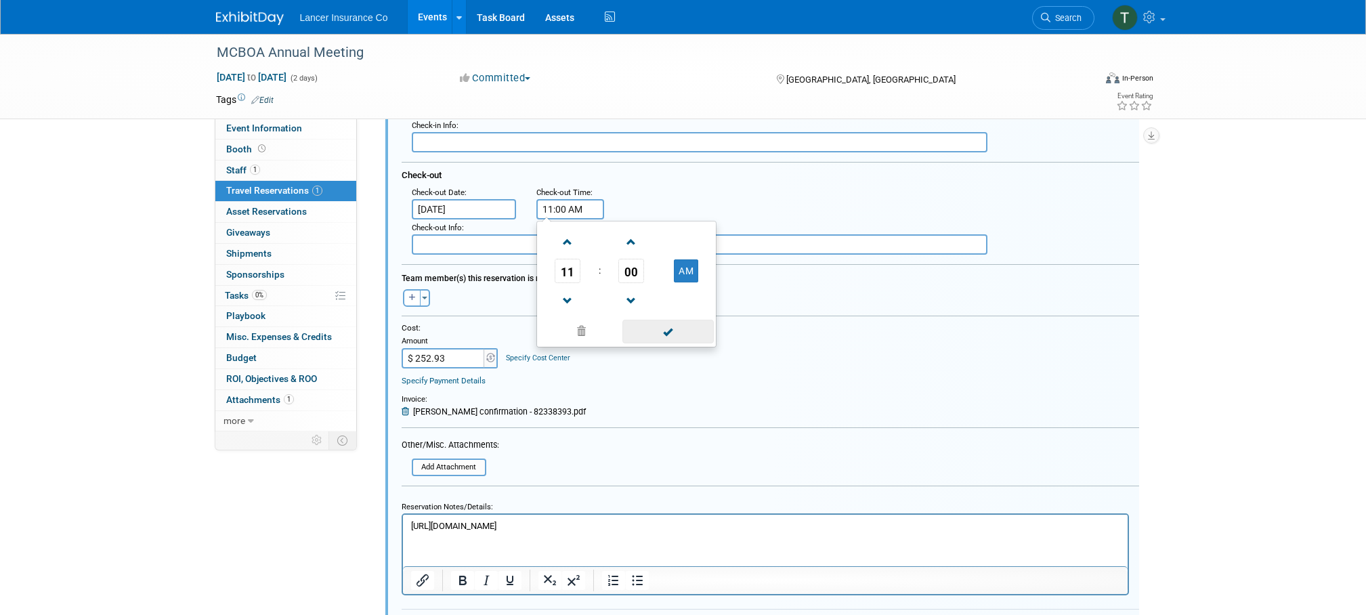
click at [675, 330] on span at bounding box center [667, 332] width 91 height 24
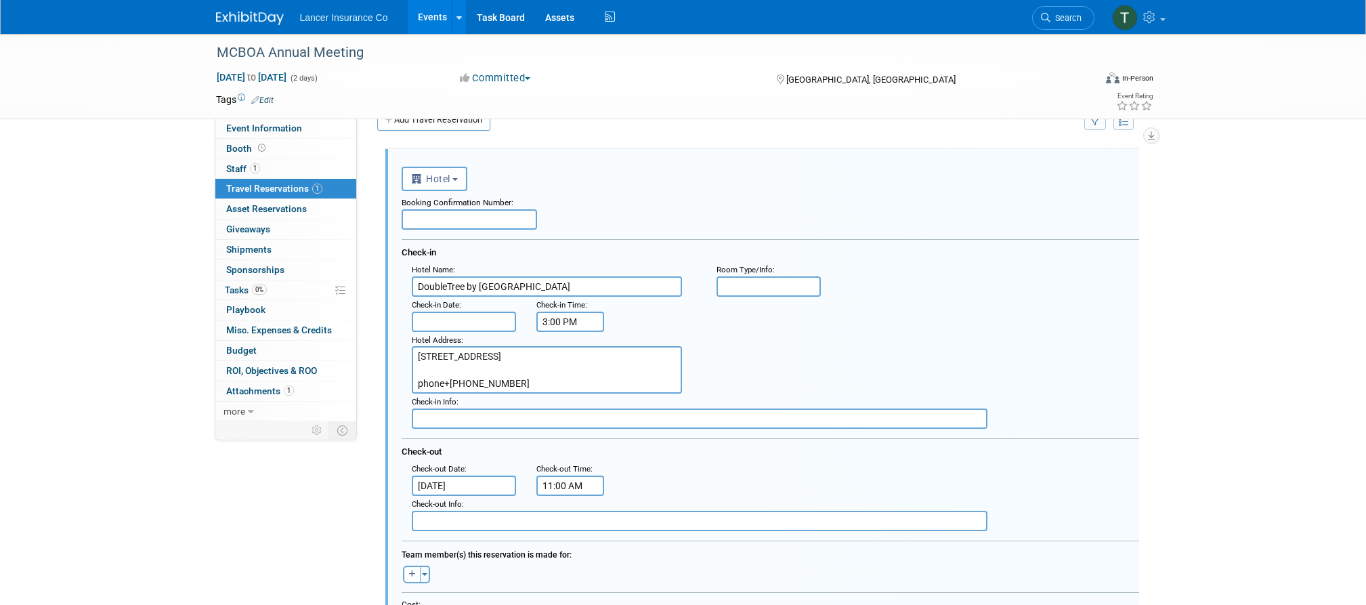
scroll to position [0, 0]
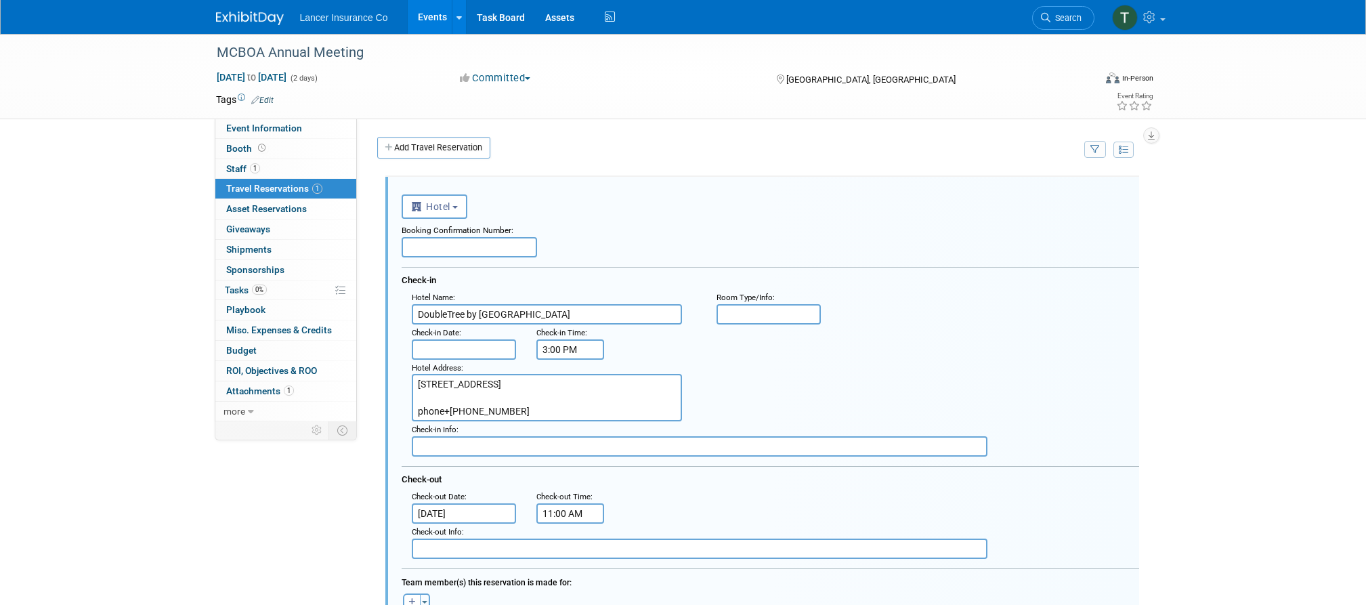
click at [440, 241] on input "text" at bounding box center [469, 247] width 135 height 20
paste input "82338393"
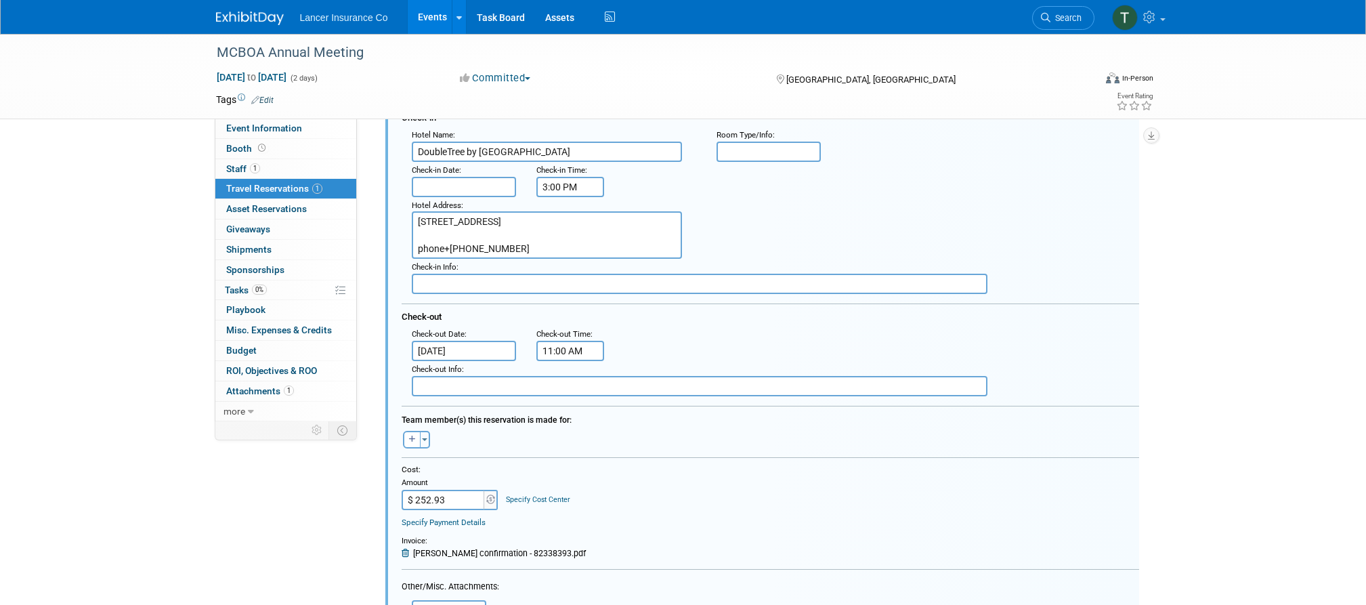
scroll to position [217, 0]
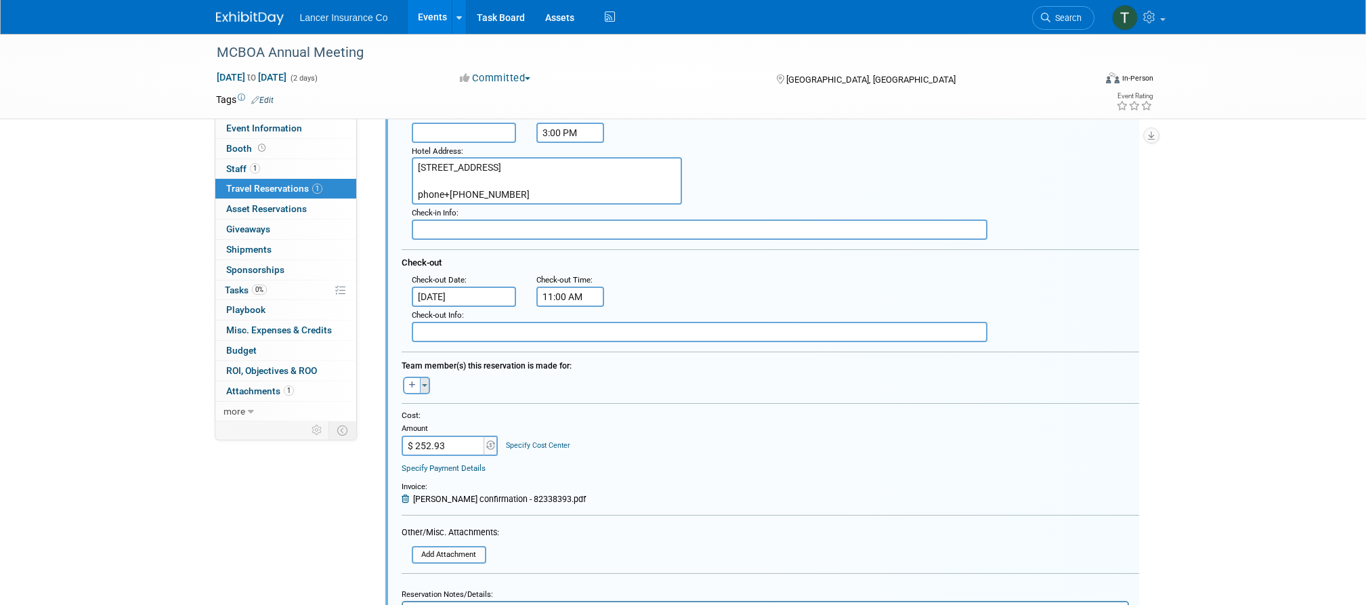
type input "82338393"
click at [425, 384] on span "button" at bounding box center [424, 385] width 5 height 3
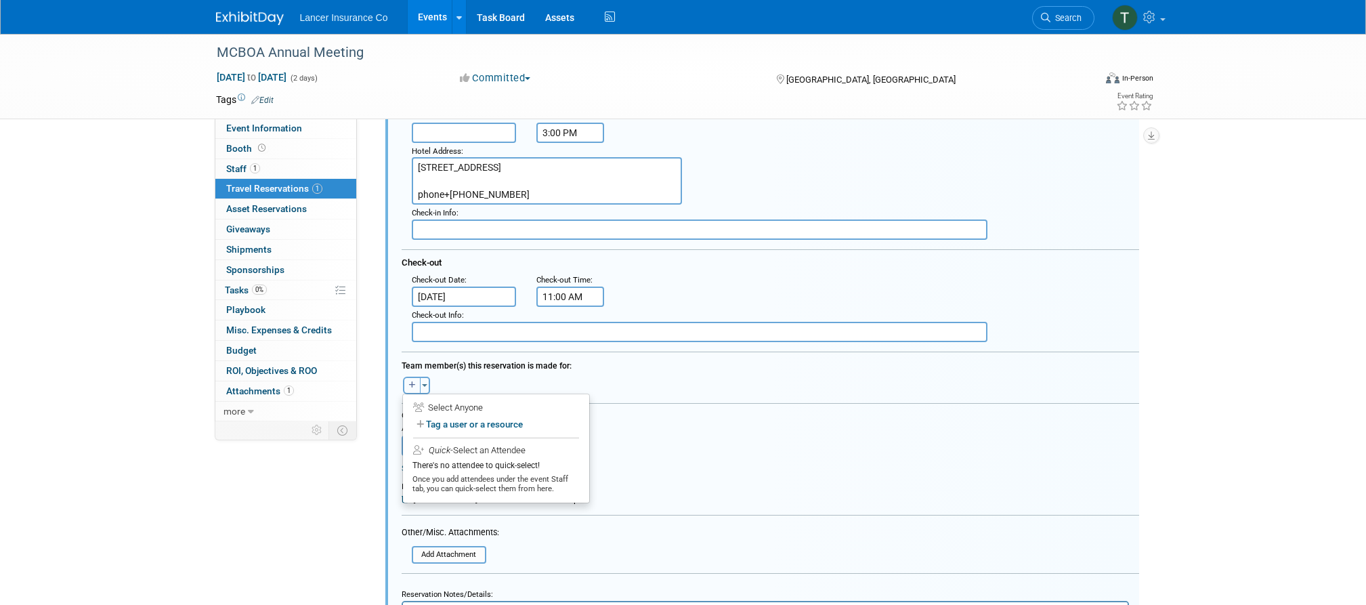
click at [412, 383] on icon "button" at bounding box center [412, 384] width 7 height 7
select select
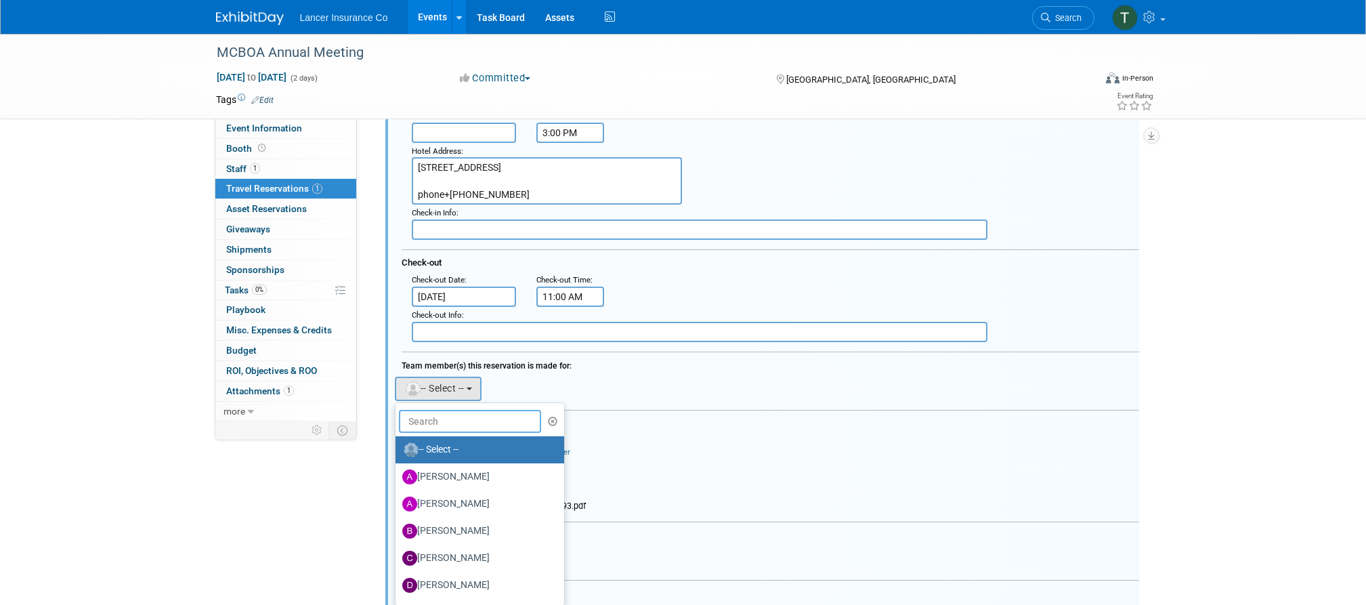
click at [452, 417] on input "text" at bounding box center [470, 421] width 143 height 23
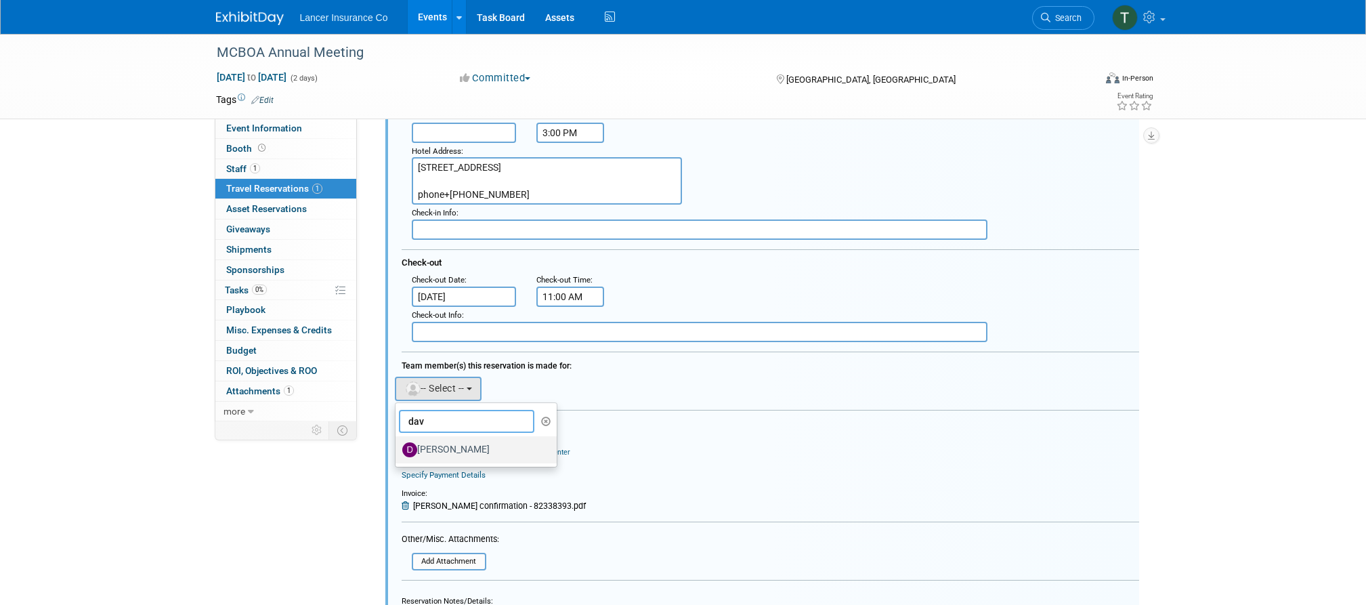
type input "dav"
click at [448, 452] on label "[PERSON_NAME]" at bounding box center [473, 450] width 142 height 22
click at [398, 452] on input "[PERSON_NAME]" at bounding box center [393, 448] width 9 height 9
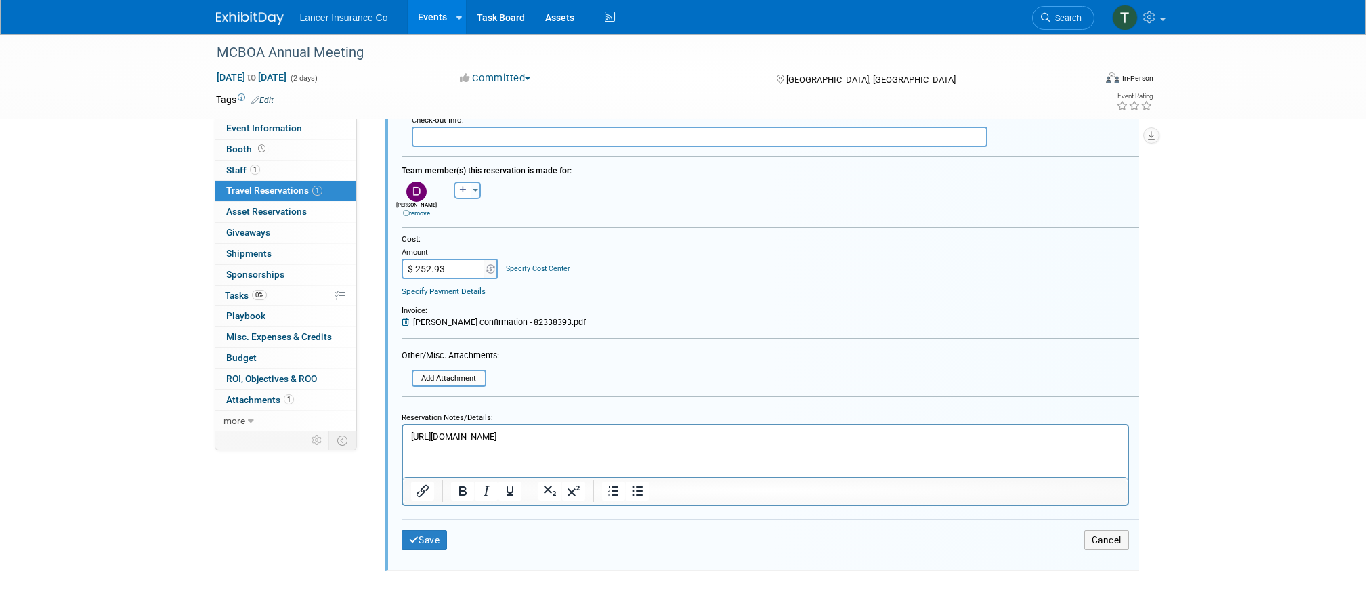
scroll to position [412, 0]
click at [431, 534] on button "Save" at bounding box center [425, 540] width 46 height 20
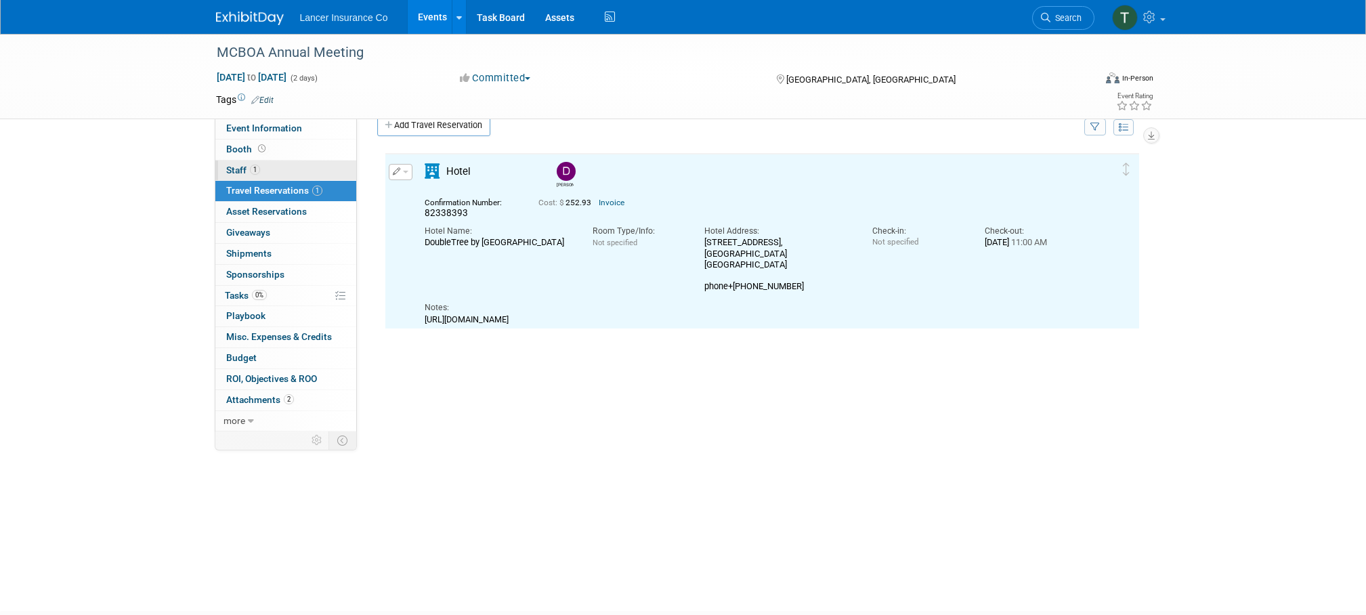
scroll to position [0, 0]
click at [234, 169] on span "Staff 1" at bounding box center [243, 170] width 34 height 11
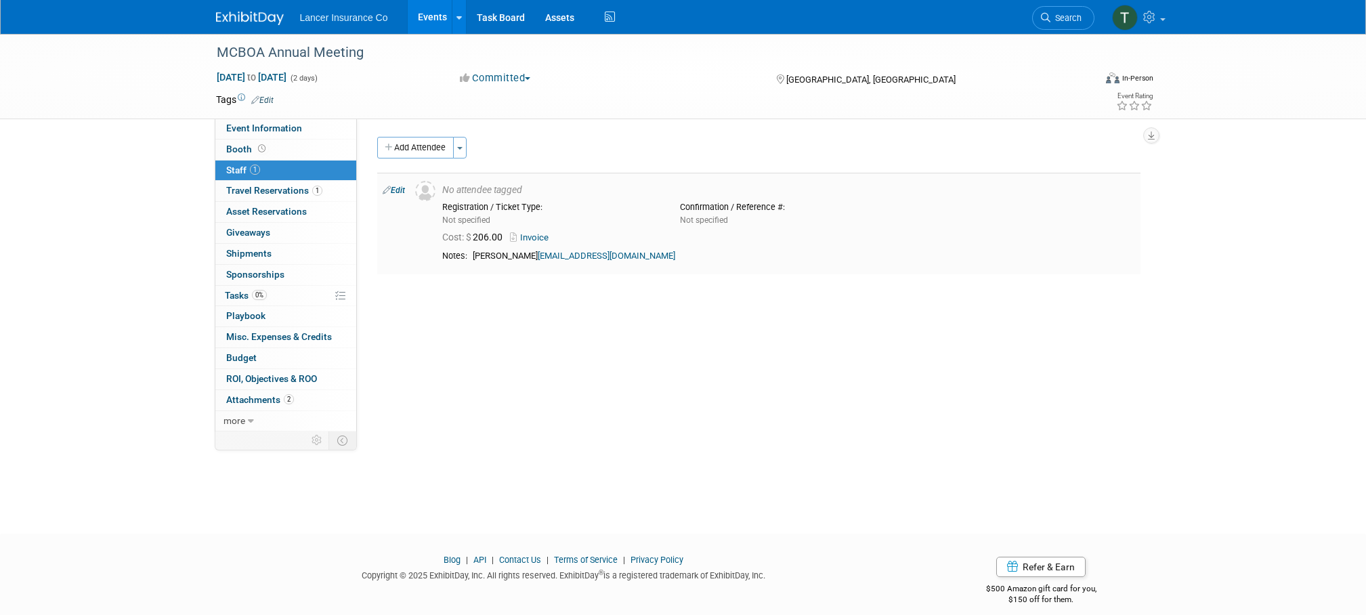
click at [404, 190] on link "Edit" at bounding box center [394, 190] width 22 height 9
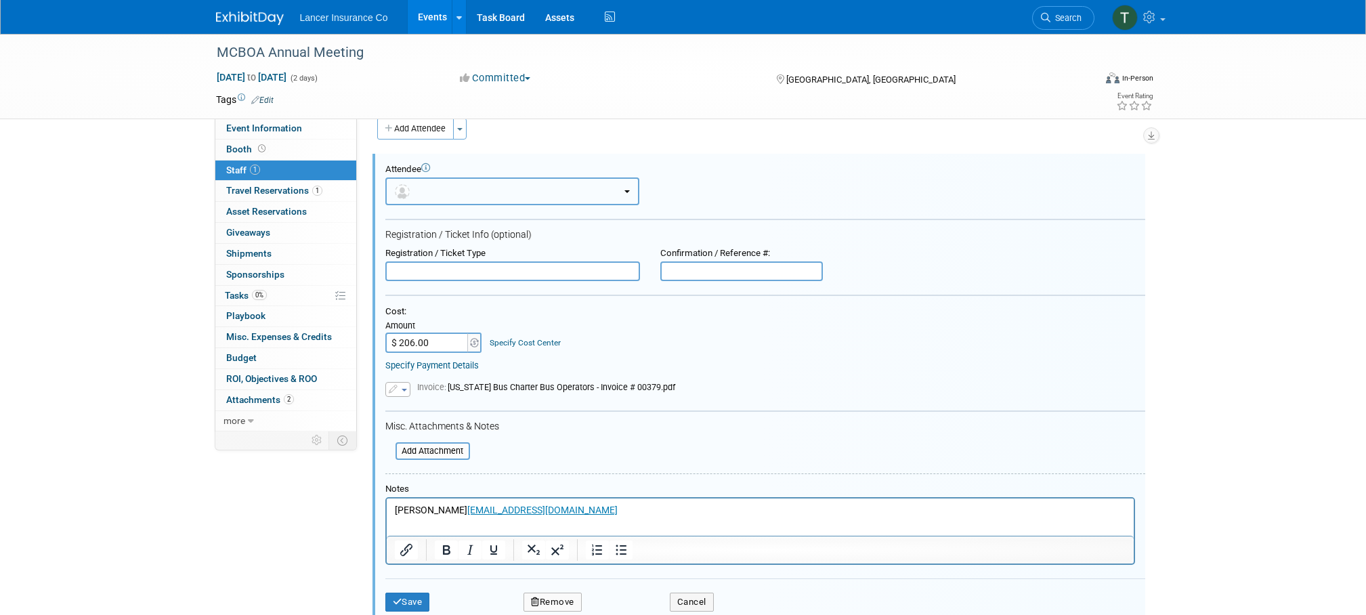
click at [452, 191] on button "button" at bounding box center [512, 191] width 254 height 28
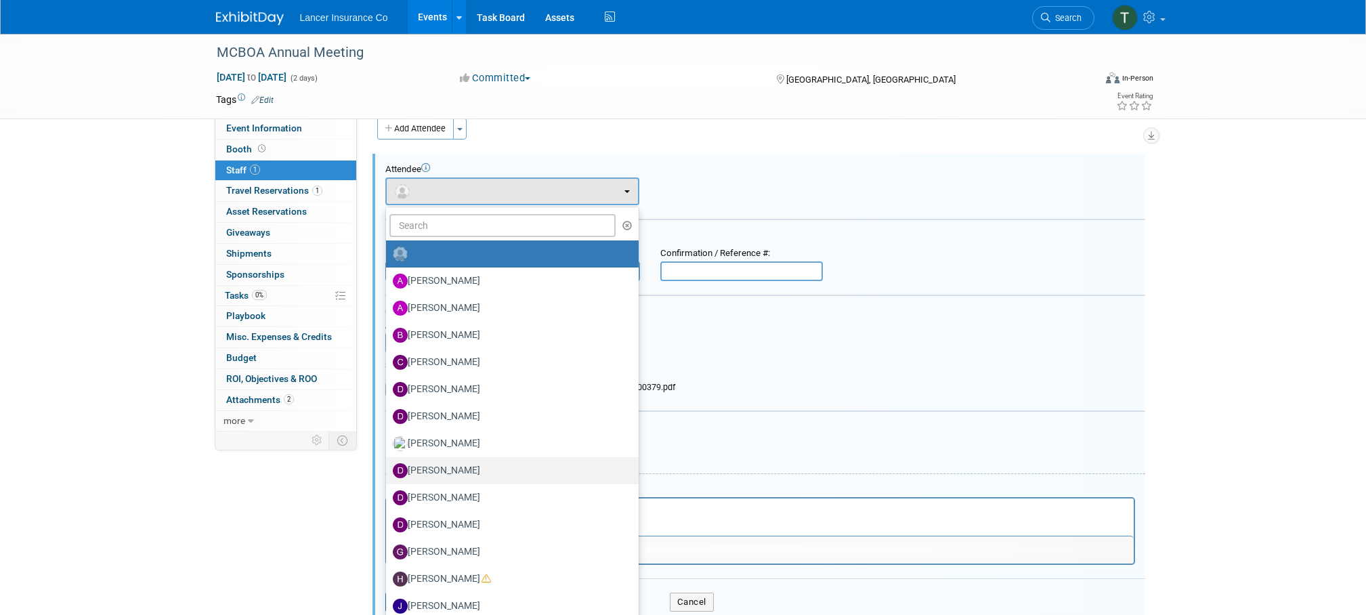
click at [432, 467] on label "[PERSON_NAME]" at bounding box center [509, 471] width 232 height 22
click at [388, 467] on input "[PERSON_NAME]" at bounding box center [383, 469] width 9 height 9
select select "5187fe01-2fd6-4717-845d-e54468dff207"
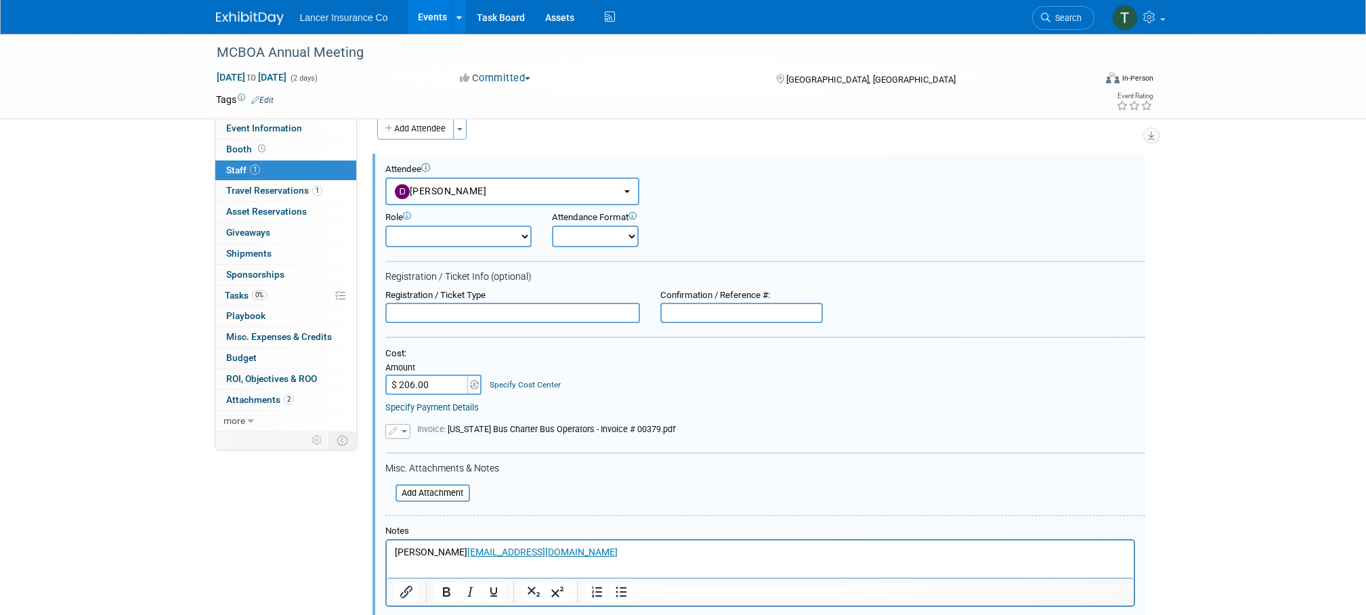
click at [504, 238] on select "Claims Representative Conference Attendee Demonstrator Host Loss Control Repres…" at bounding box center [458, 237] width 146 height 22
select select "100"
click at [385, 226] on select "Claims Representative Conference Attendee Demonstrator Host Loss Control Repres…" at bounding box center [458, 237] width 146 height 22
click at [611, 244] on select "Onsite Remote" at bounding box center [595, 237] width 87 height 22
select select "1"
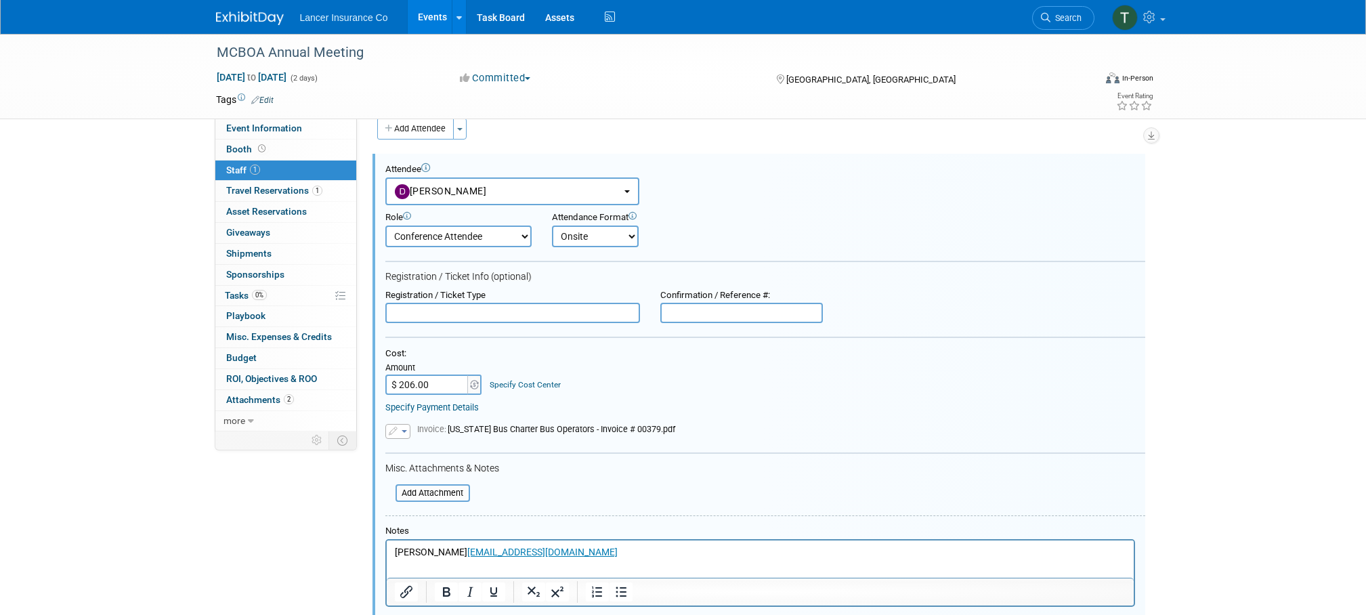
click at [552, 226] on select "Onsite Remote" at bounding box center [595, 237] width 87 height 22
click at [740, 196] on div "Attendee <img src="https://www.exhibitday.com/Images/Unassigned-User-Icon.png" …" at bounding box center [765, 184] width 760 height 41
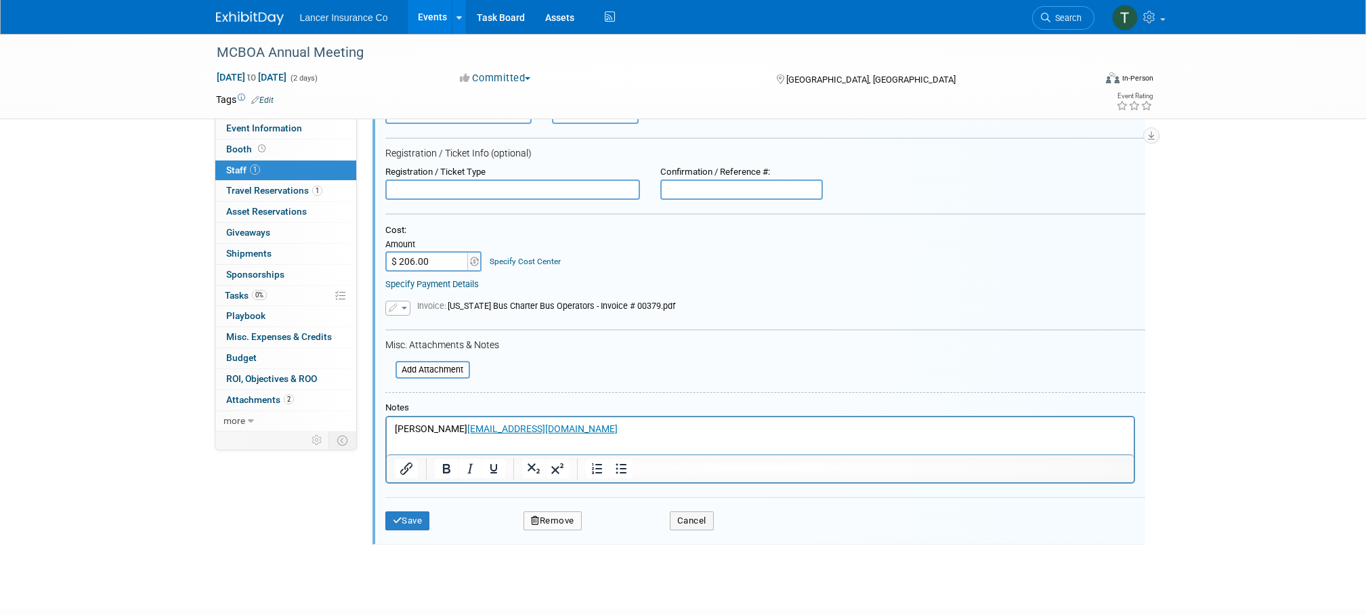
scroll to position [151, 0]
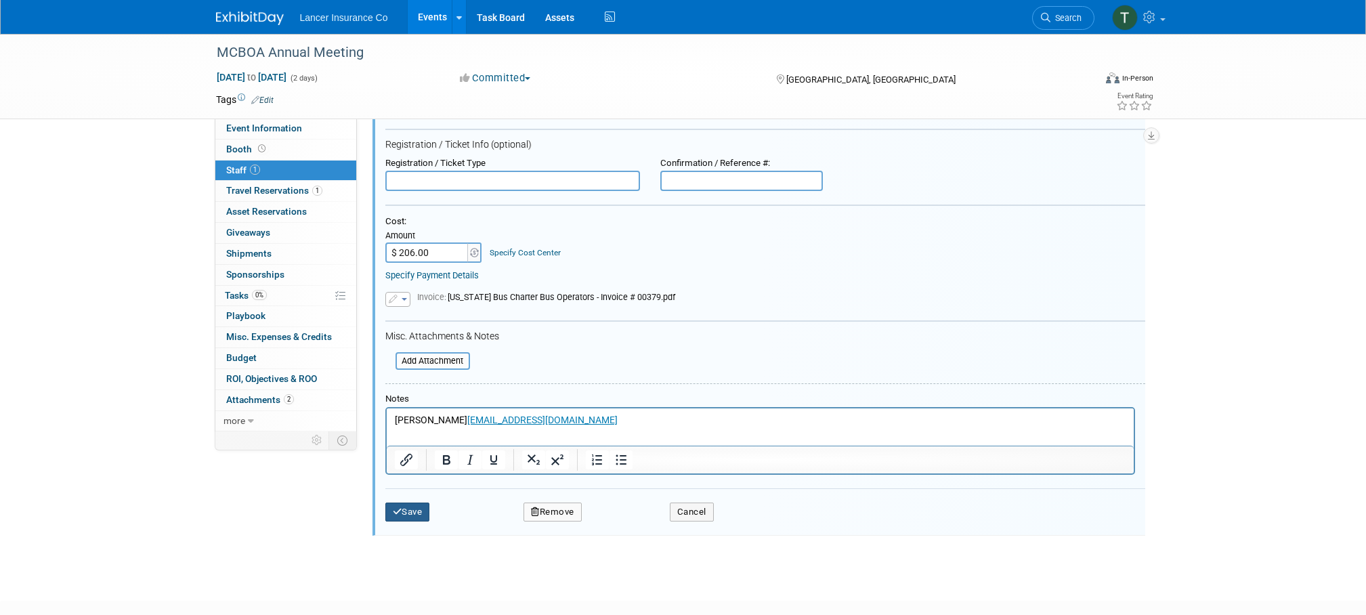
click at [419, 507] on button "Save" at bounding box center [407, 512] width 45 height 19
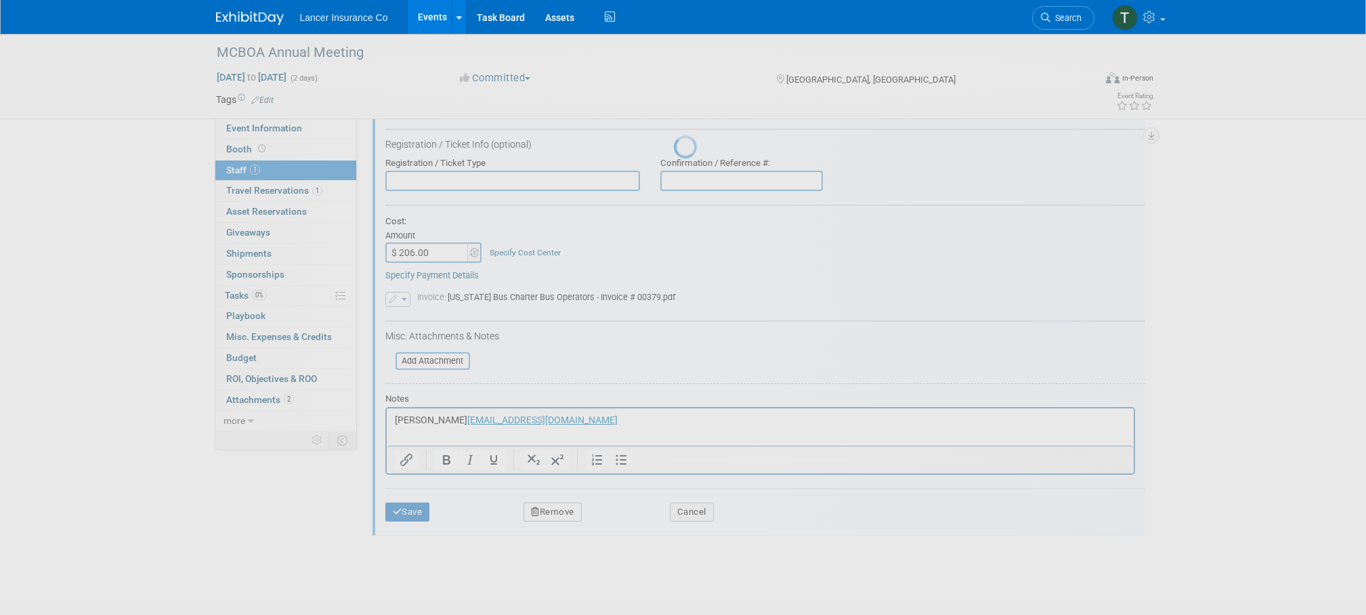
scroll to position [14, 0]
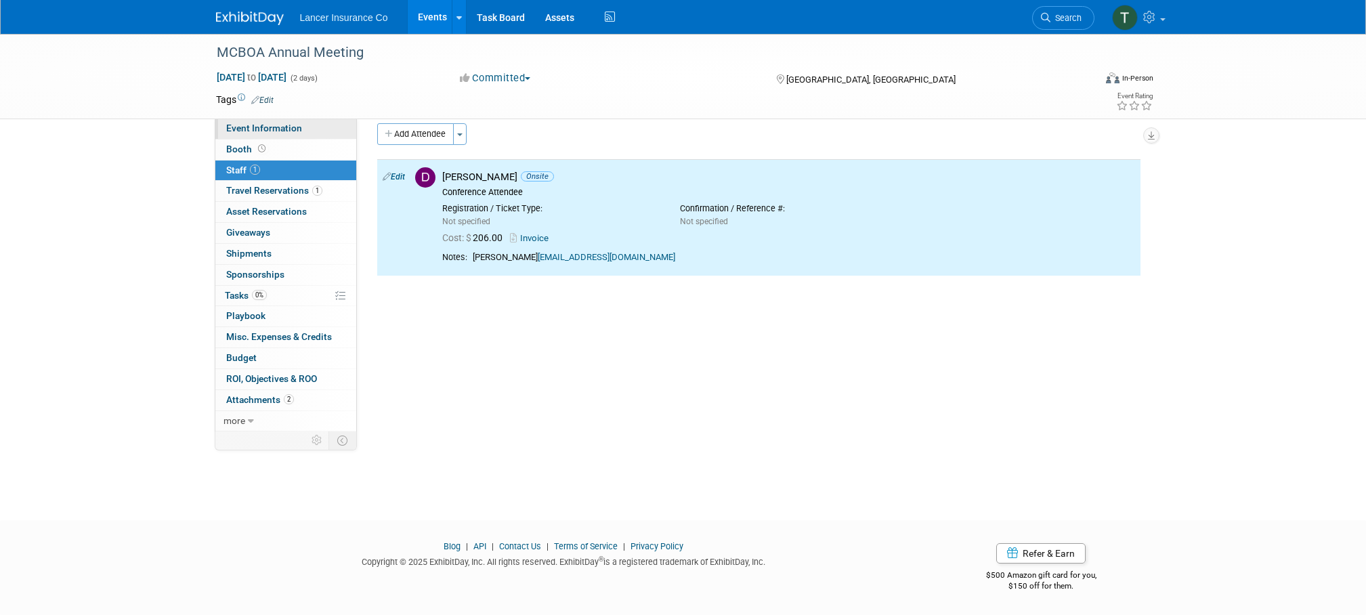
click at [266, 129] on span "Event Information" at bounding box center [264, 128] width 76 height 11
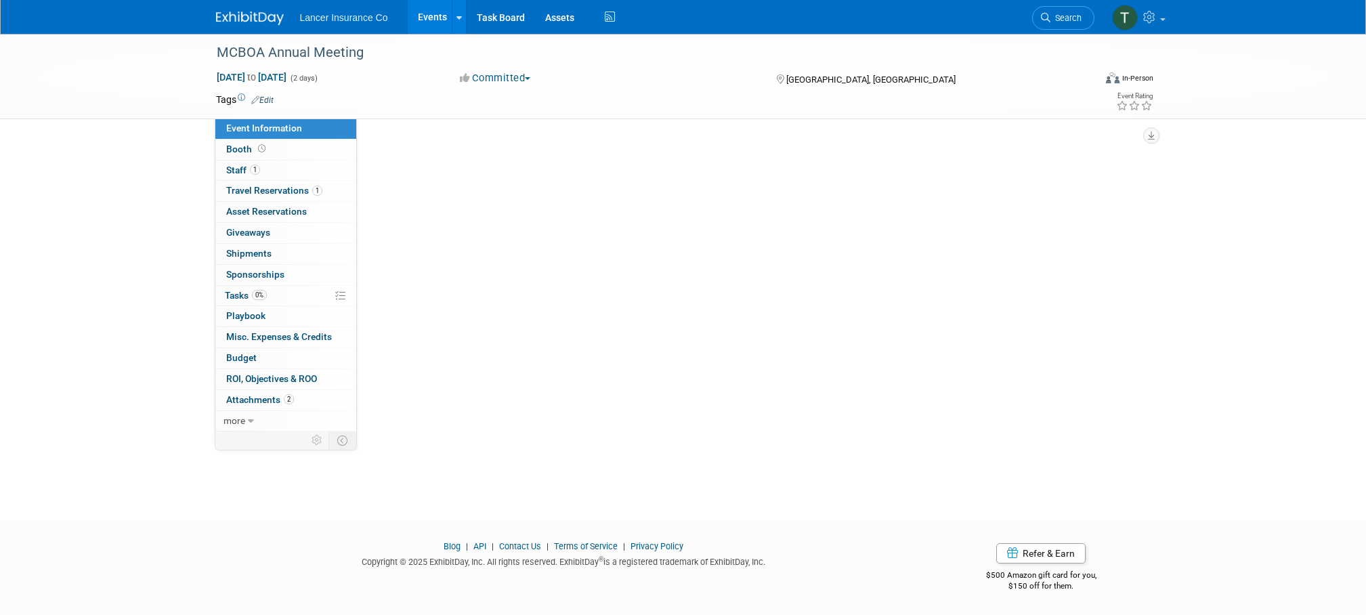
scroll to position [0, 0]
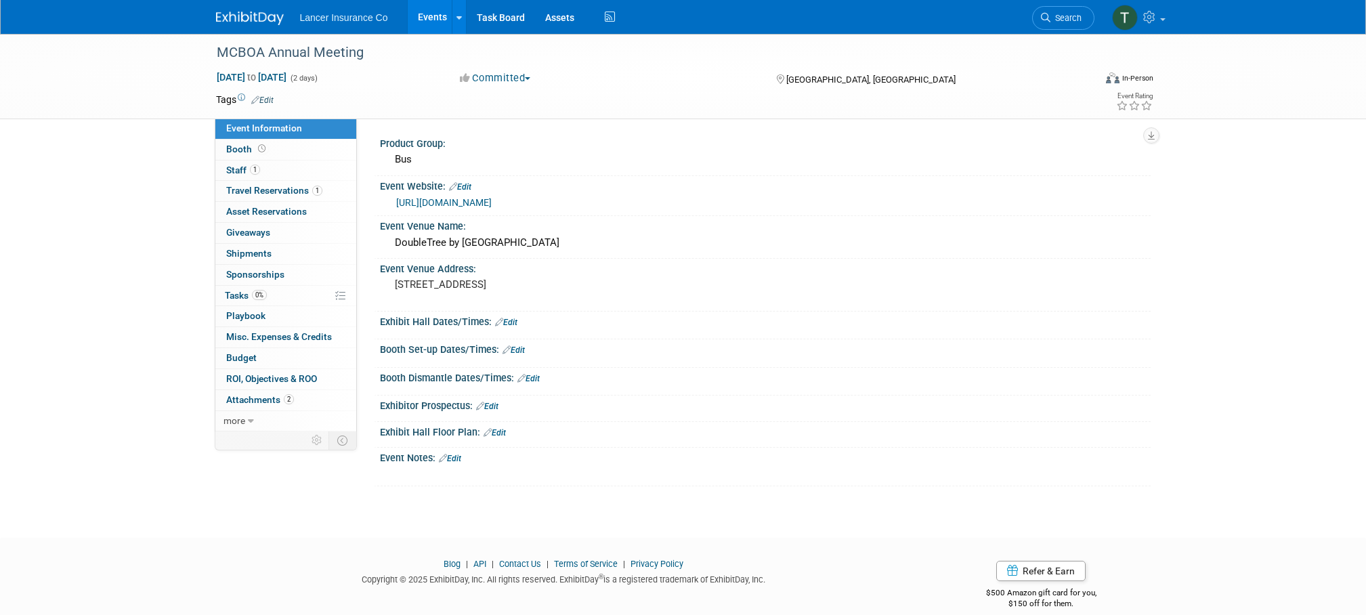
click at [428, 14] on link "Events" at bounding box center [432, 17] width 49 height 34
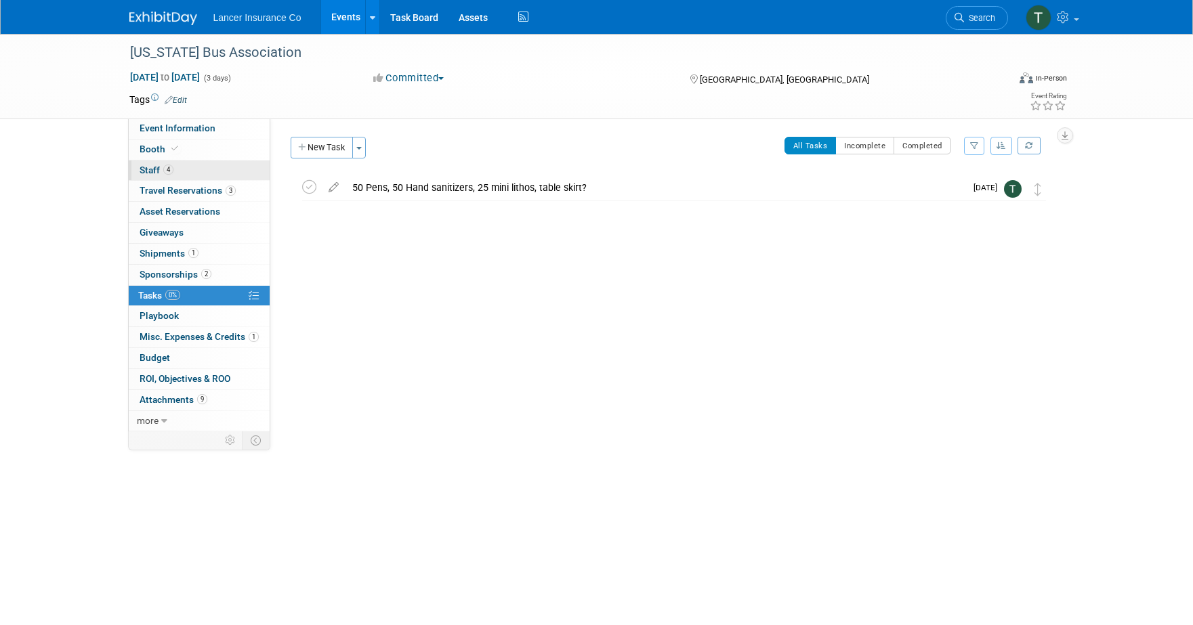
click at [154, 171] on span "Staff 4" at bounding box center [157, 170] width 34 height 11
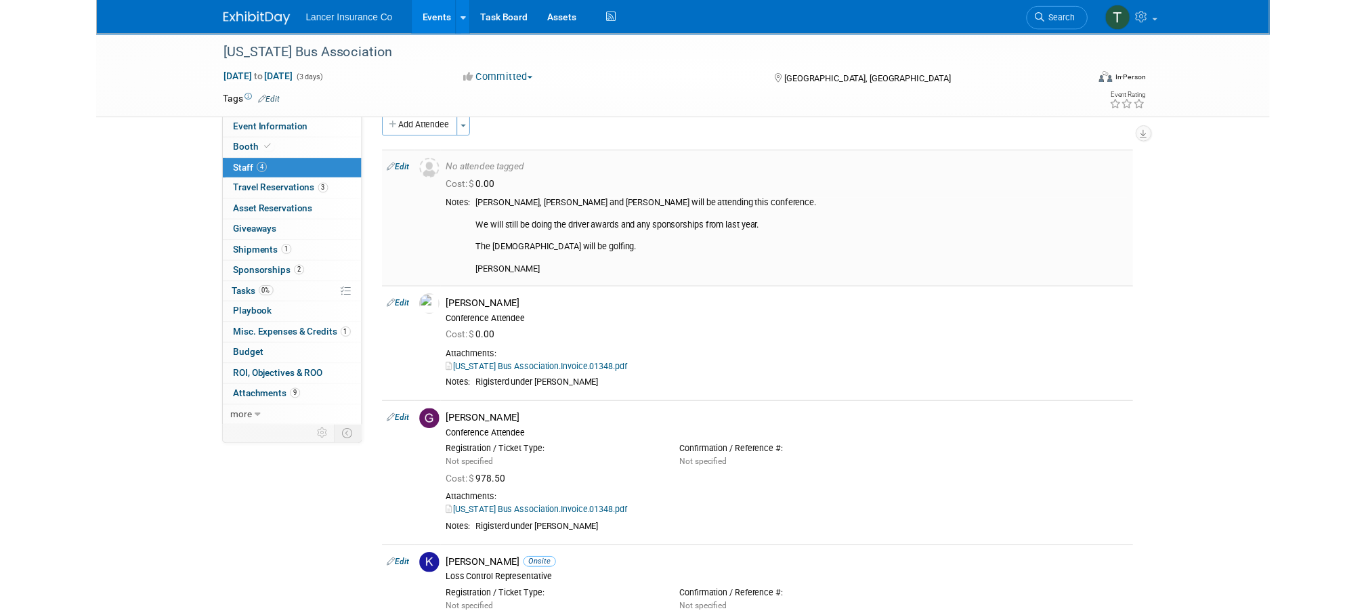
scroll to position [24, 0]
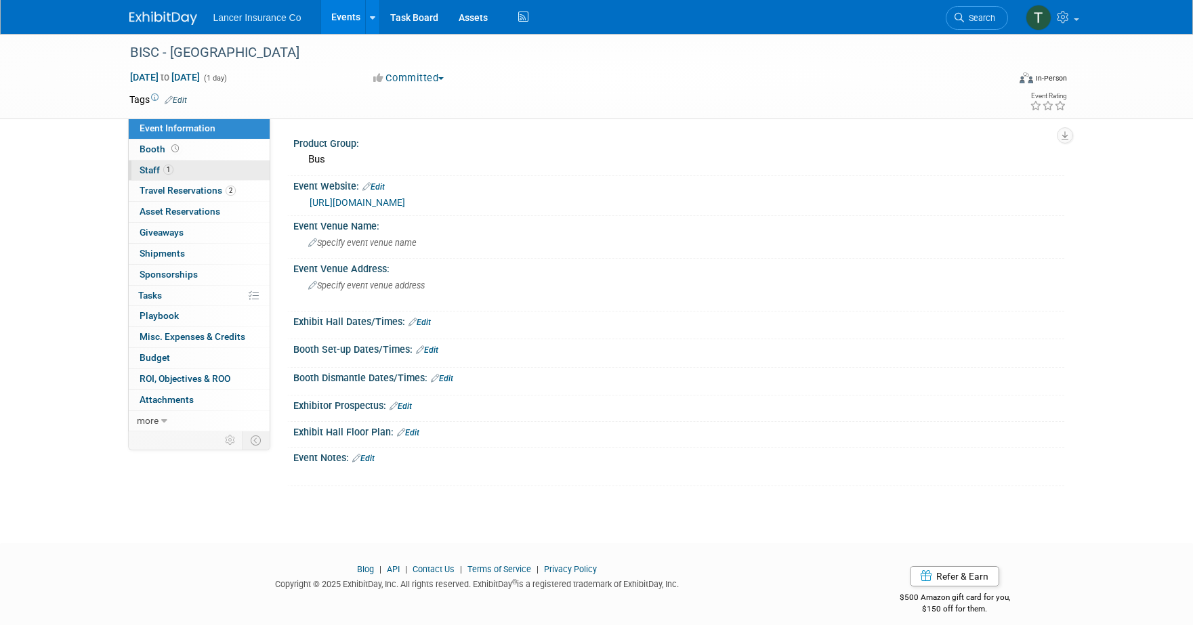
click at [140, 171] on span "Staff 1" at bounding box center [157, 170] width 34 height 11
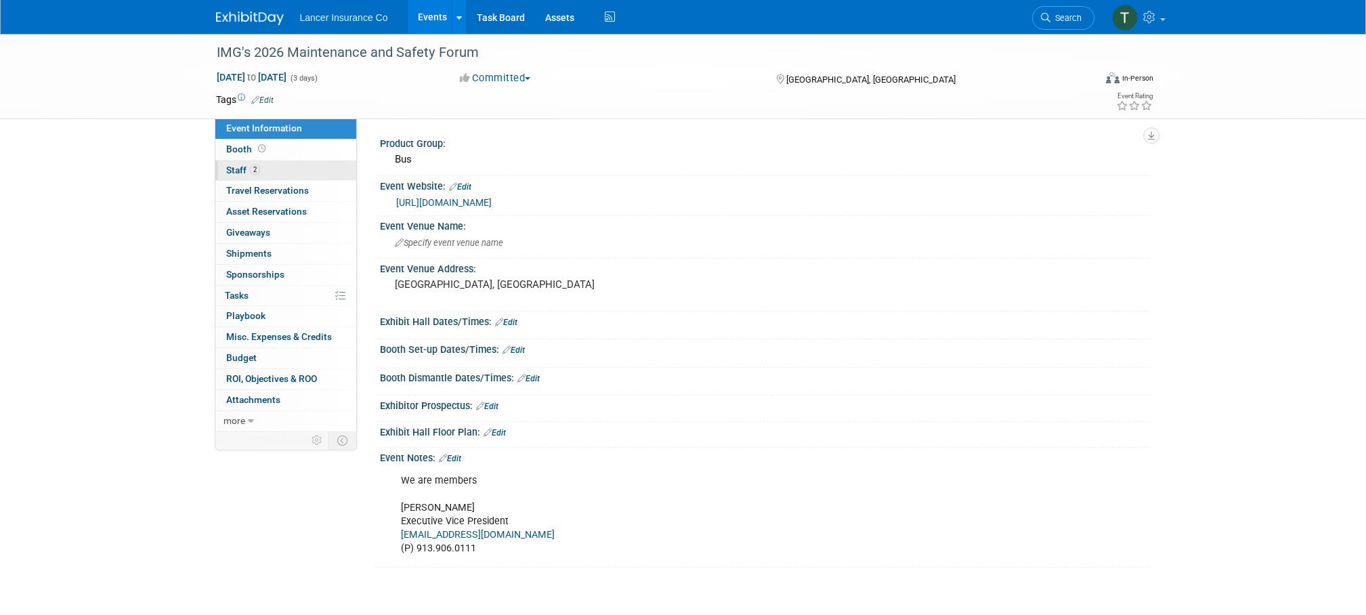
click at [251, 172] on span "2" at bounding box center [255, 170] width 10 height 10
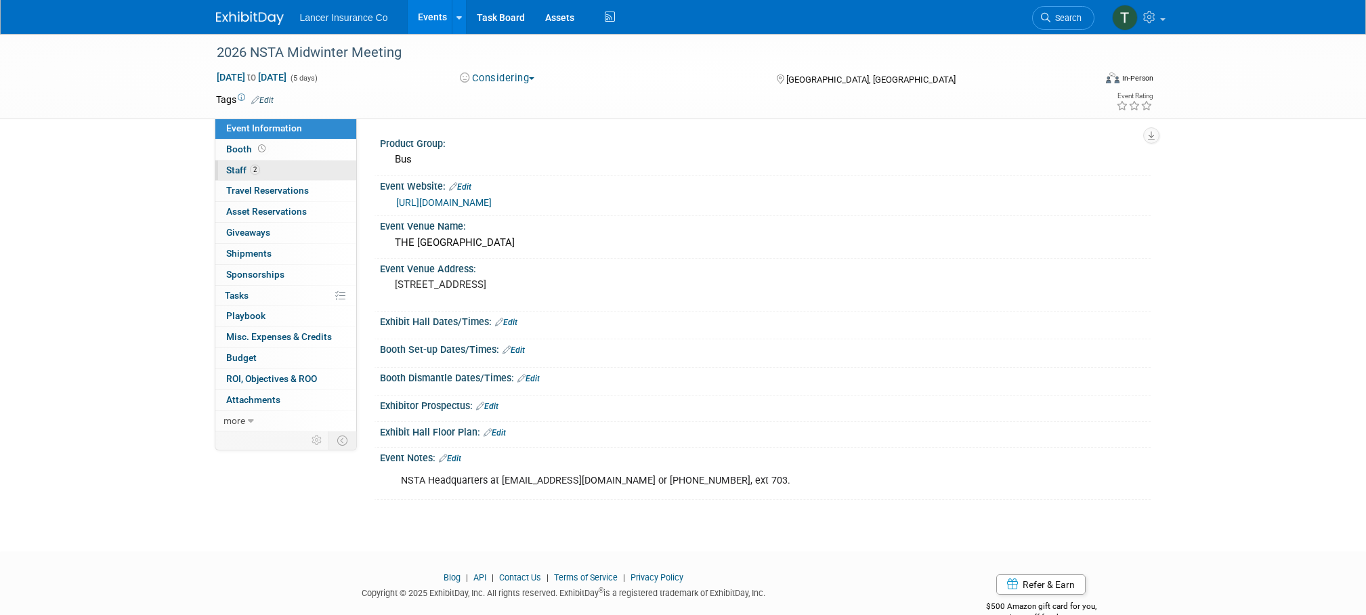
click at [242, 169] on span "Staff 2" at bounding box center [243, 170] width 34 height 11
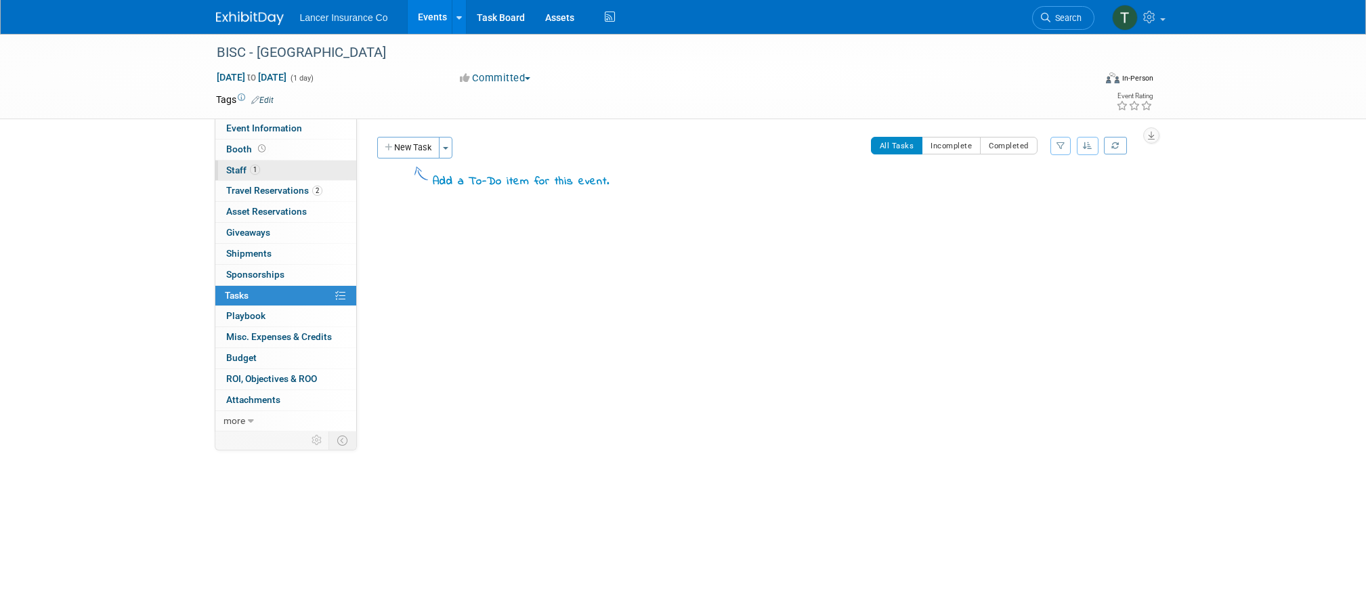
click at [251, 170] on span "1" at bounding box center [255, 170] width 10 height 10
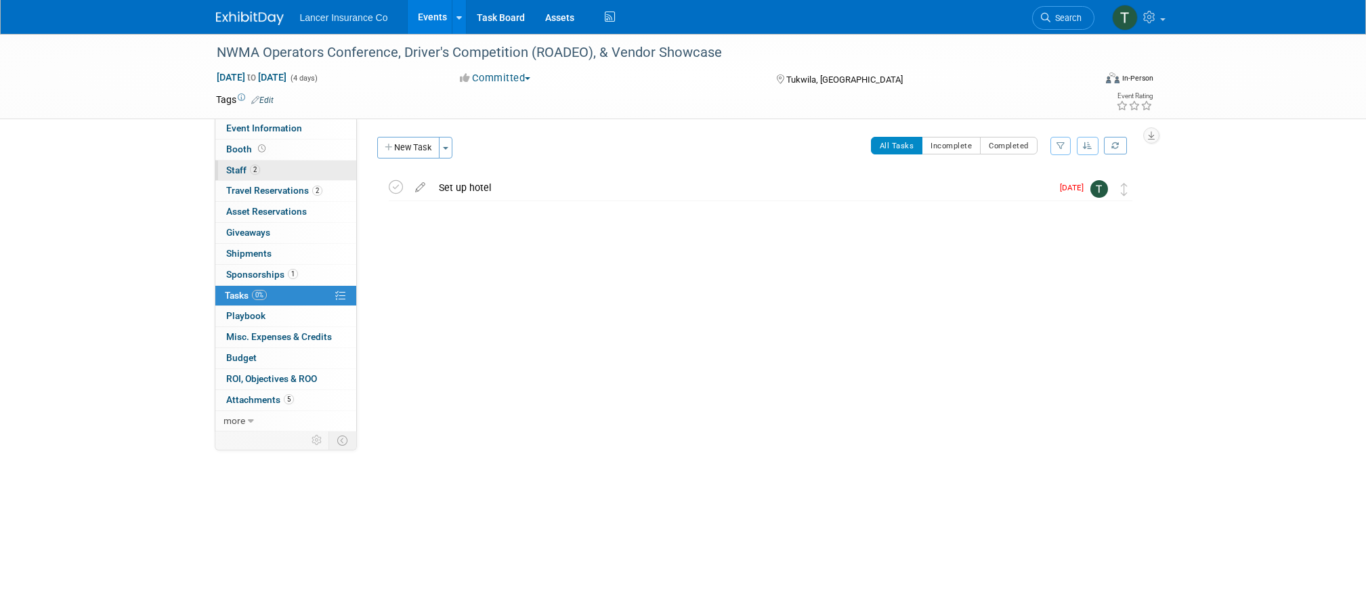
click at [239, 173] on span "Staff 2" at bounding box center [243, 170] width 34 height 11
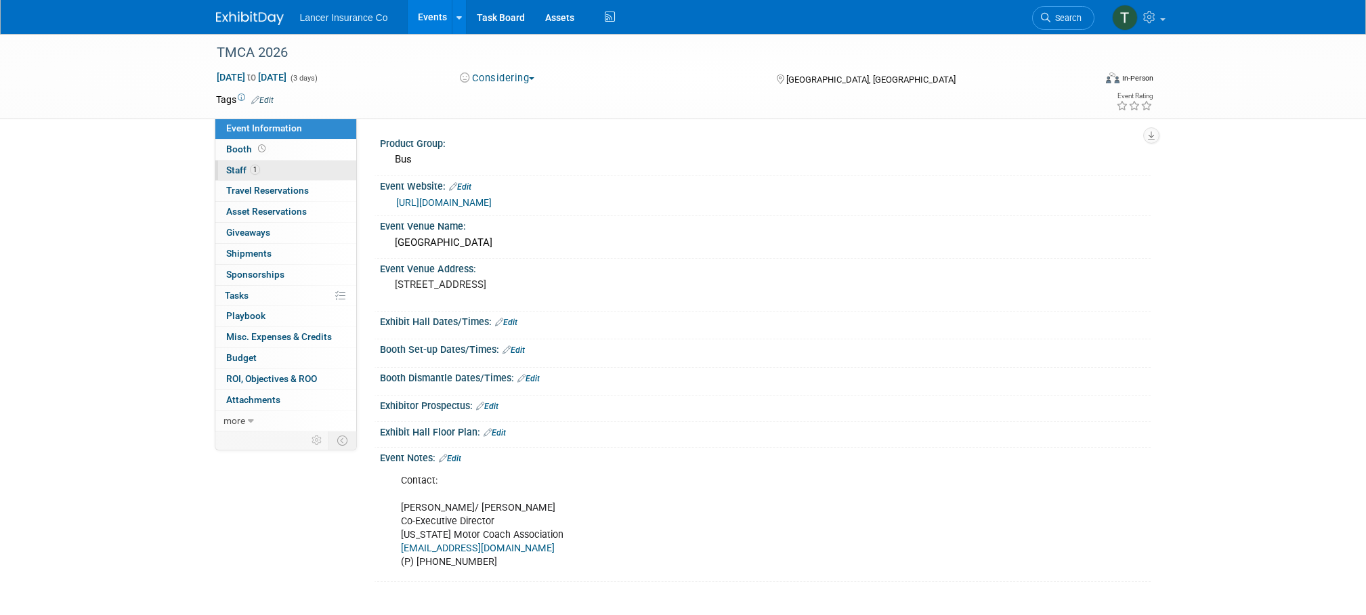
click at [239, 171] on span "Staff 1" at bounding box center [243, 170] width 34 height 11
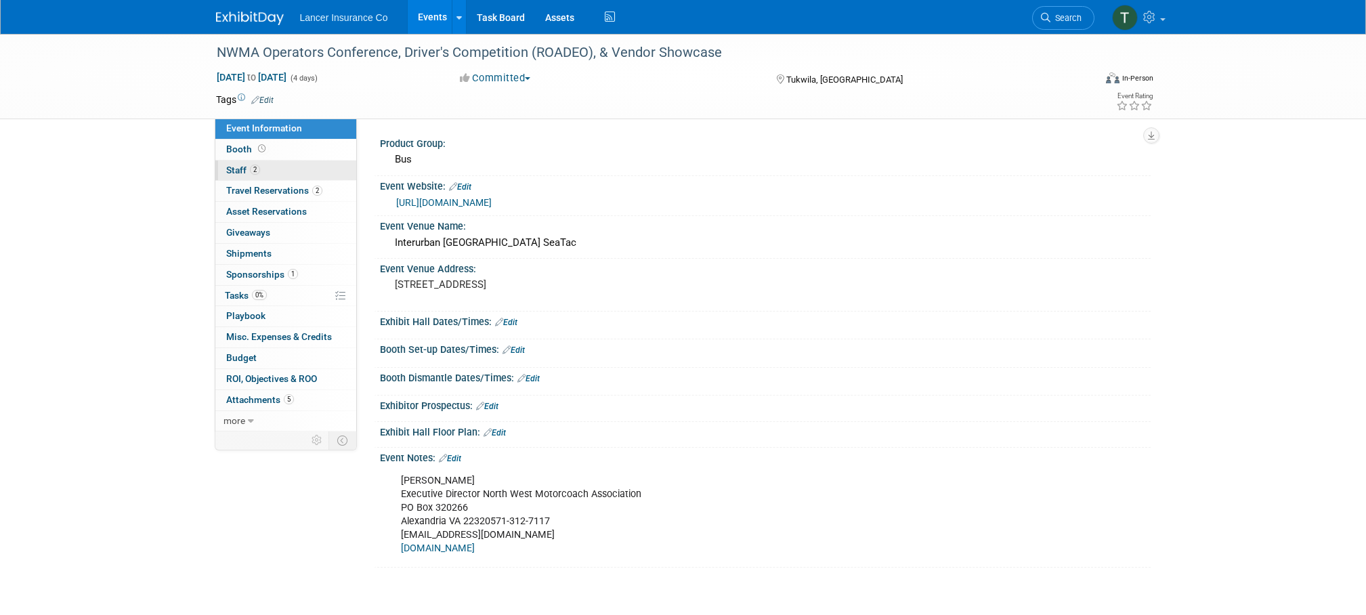
click at [253, 167] on span "2" at bounding box center [255, 170] width 10 height 10
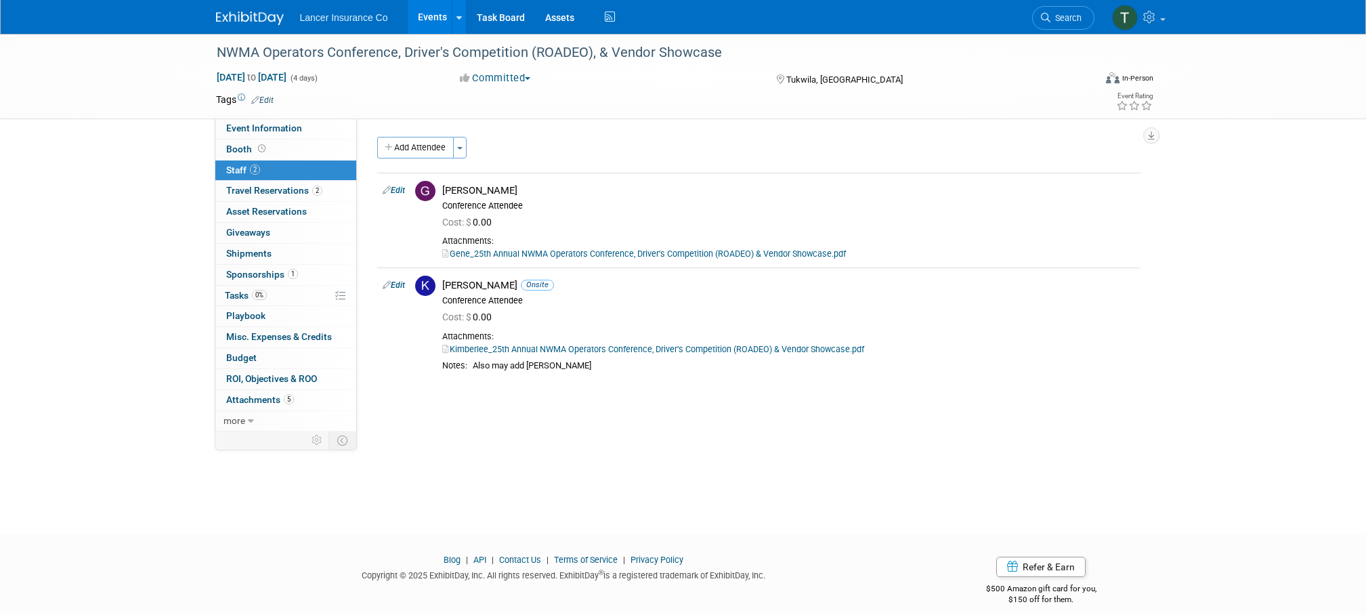
click at [427, 13] on link "Events" at bounding box center [432, 17] width 49 height 34
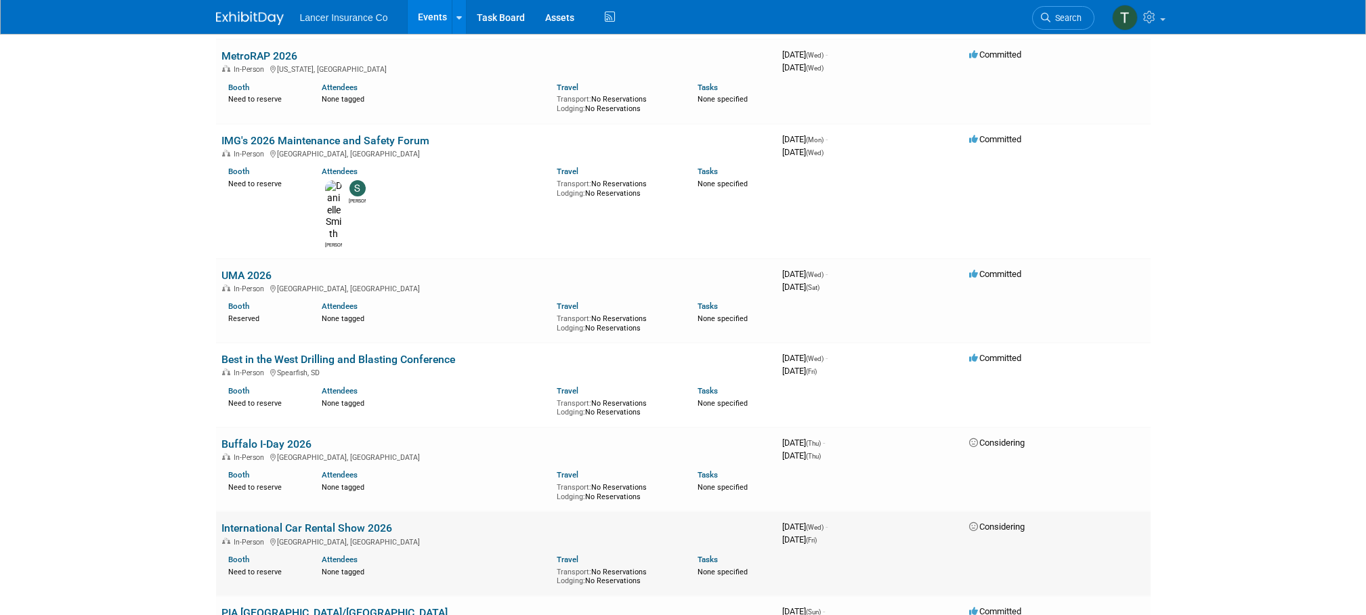
scroll to position [2572, 0]
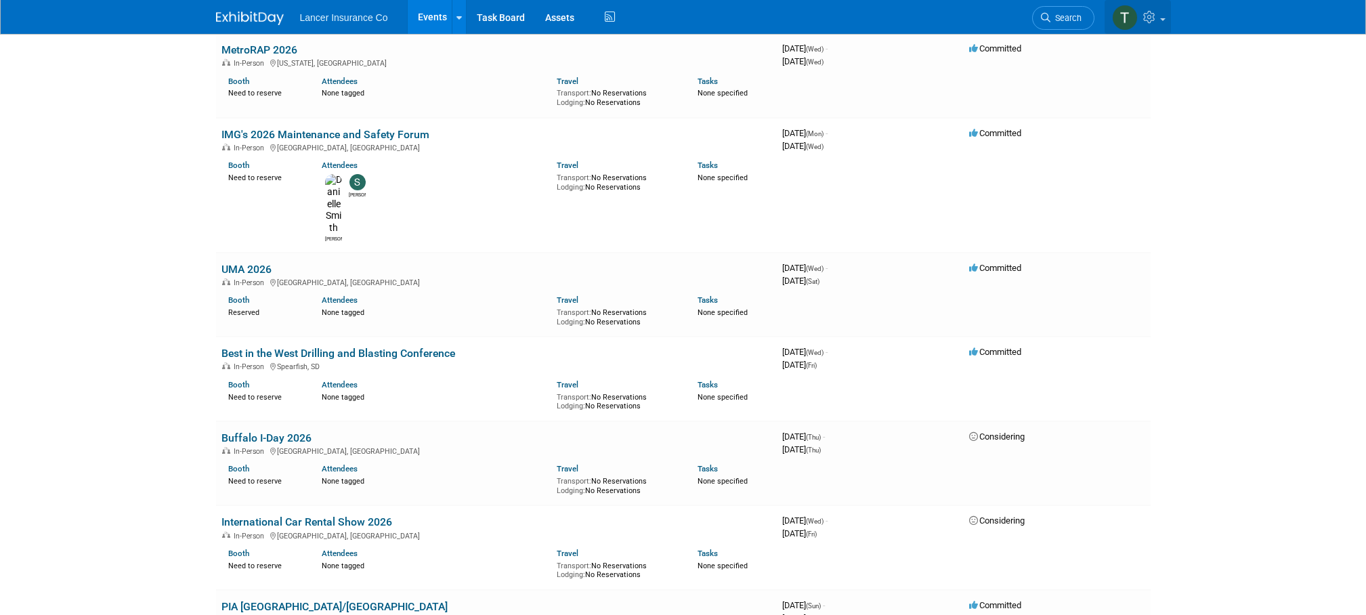
click at [1156, 19] on icon at bounding box center [1151, 17] width 16 height 12
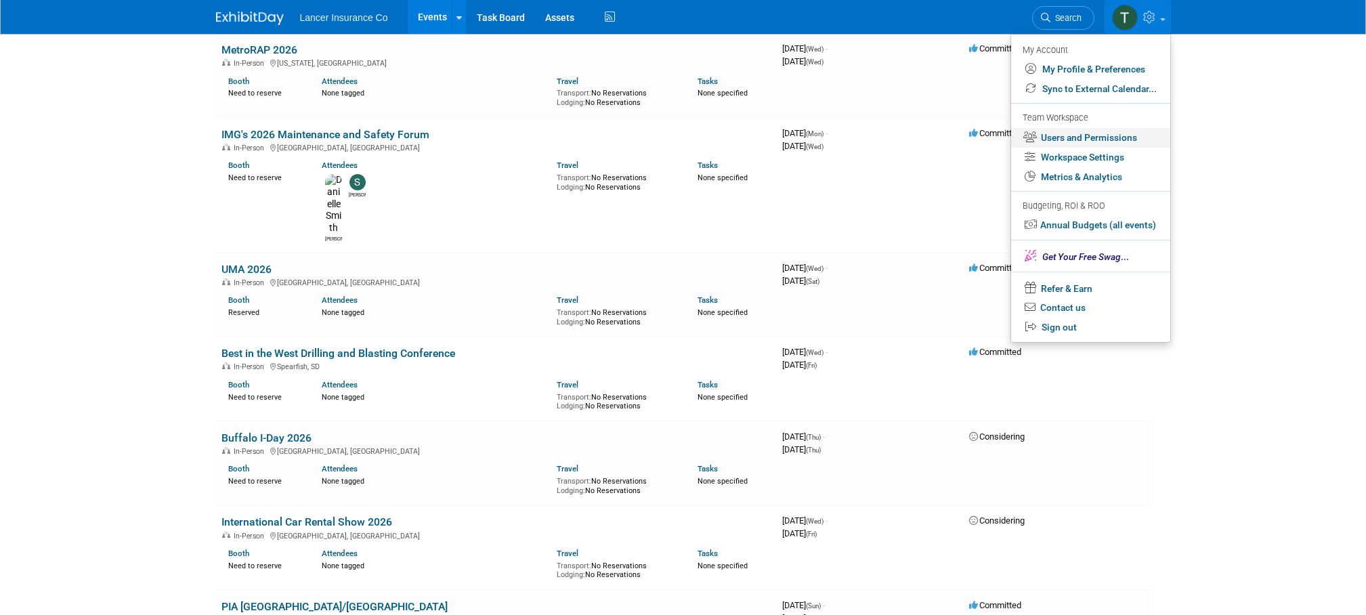
click at [1071, 135] on link "Users and Permissions" at bounding box center [1090, 138] width 159 height 20
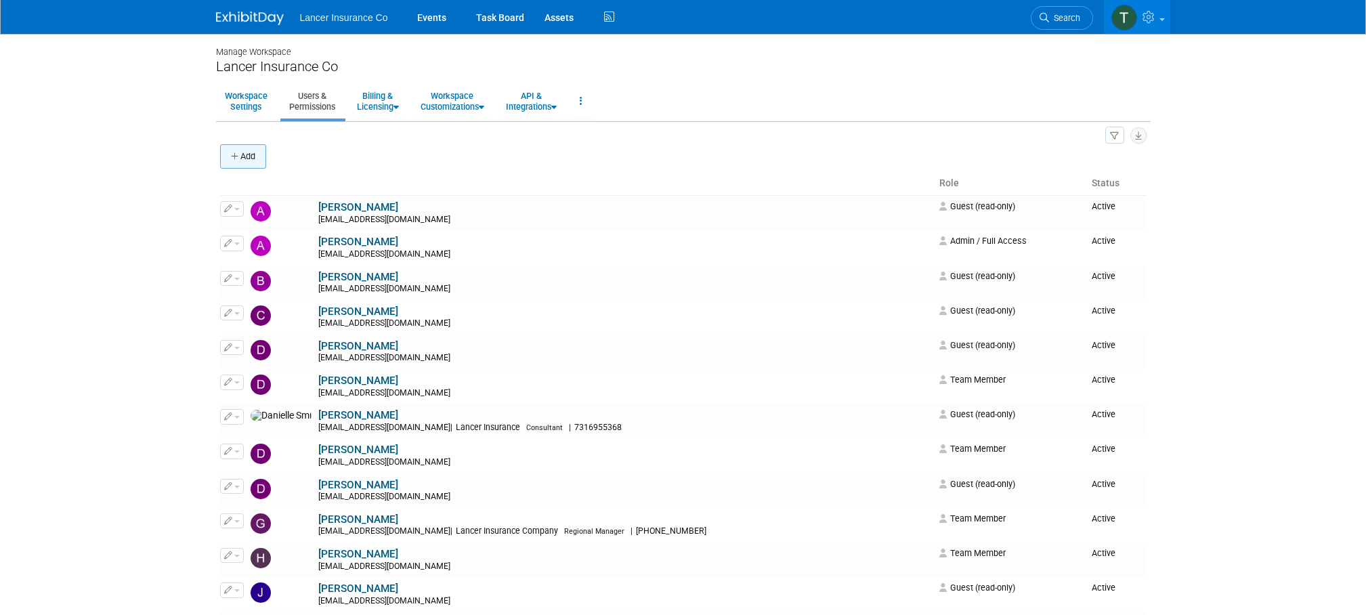
click at [242, 158] on button "Add" at bounding box center [243, 156] width 46 height 24
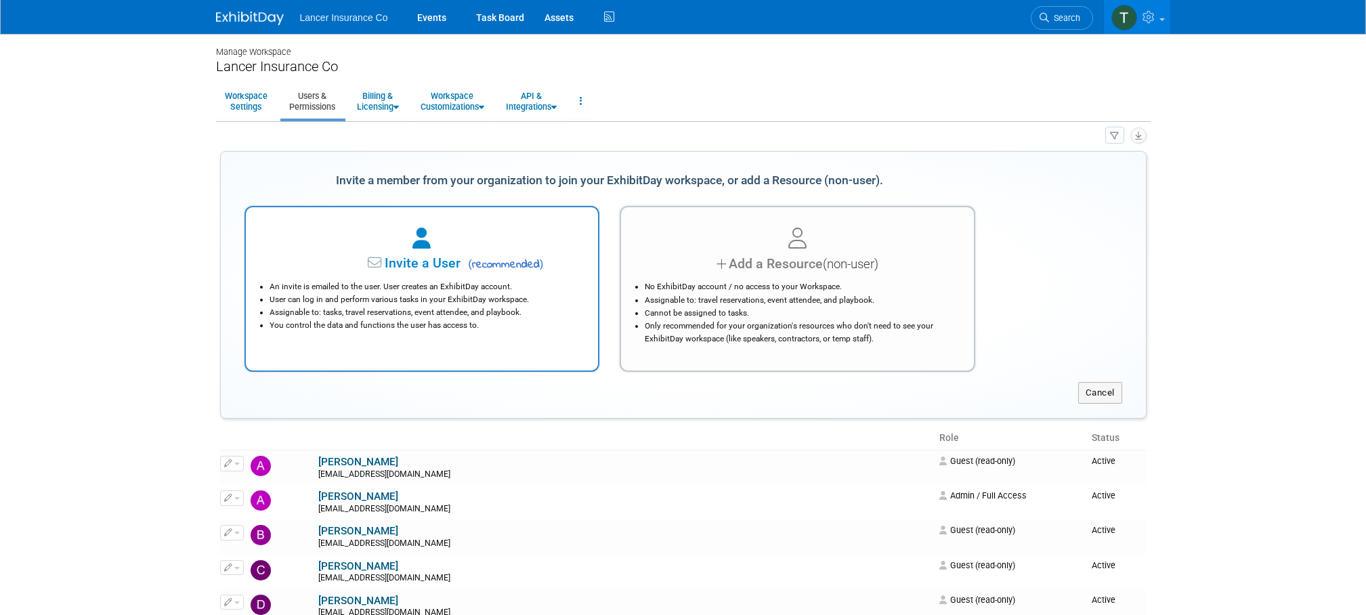
click at [353, 254] on div "Invite a User ( recommended )" at bounding box center [422, 264] width 319 height 20
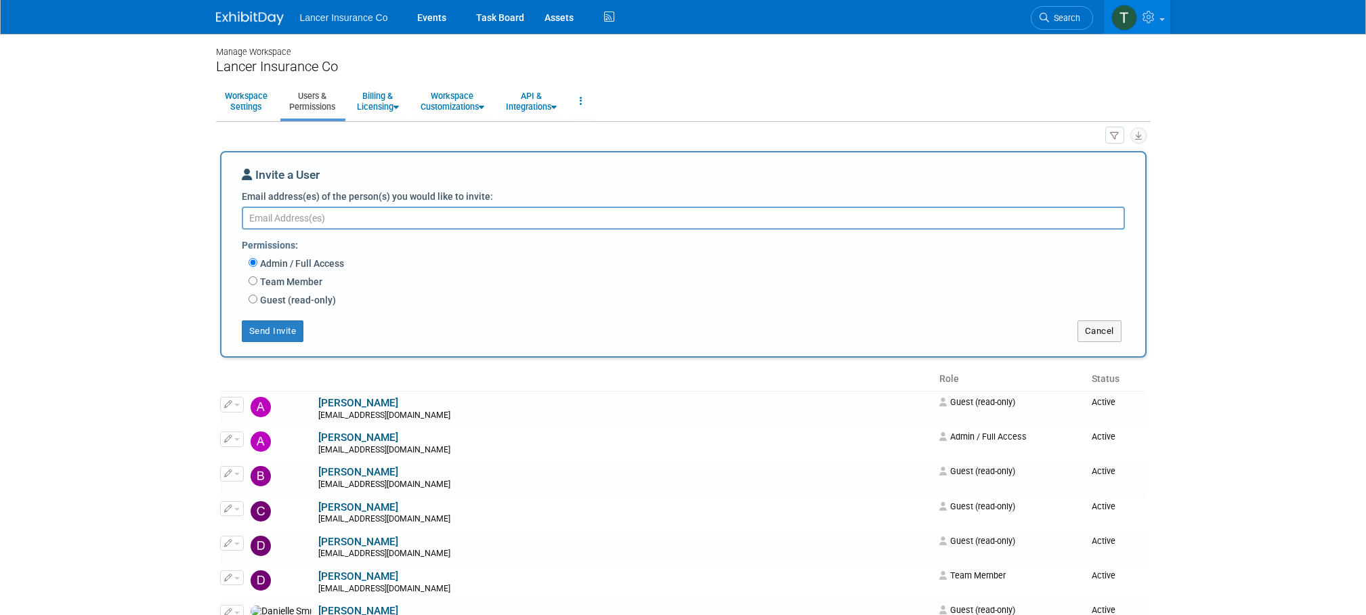
click at [303, 214] on textarea "Email address(es) of the person(s) you would like to invite:" at bounding box center [683, 218] width 883 height 23
paste textarea "dbutcher@lancerinsurance.com"
type textarea "dbutcher@lancerinsurance.com"
click at [255, 285] on div "Team Member Event Management General Can add and remove events Can update event…" at bounding box center [692, 283] width 887 height 18
click at [255, 282] on input "Team Member" at bounding box center [253, 280] width 9 height 9
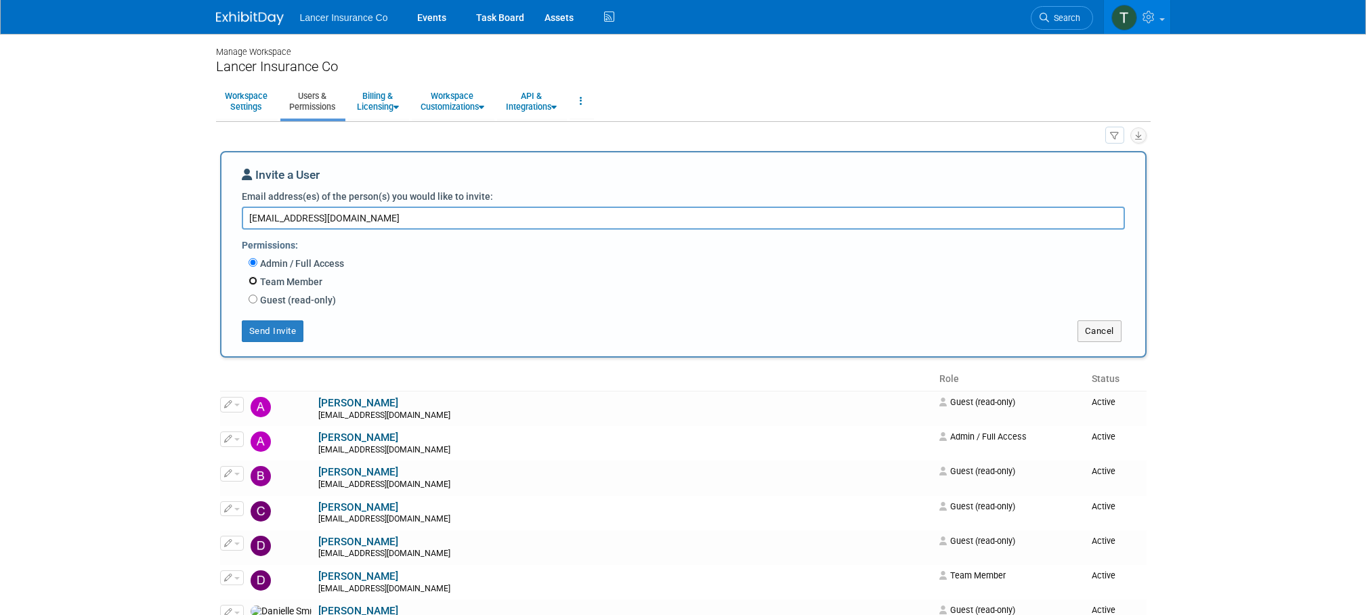
radio input "true"
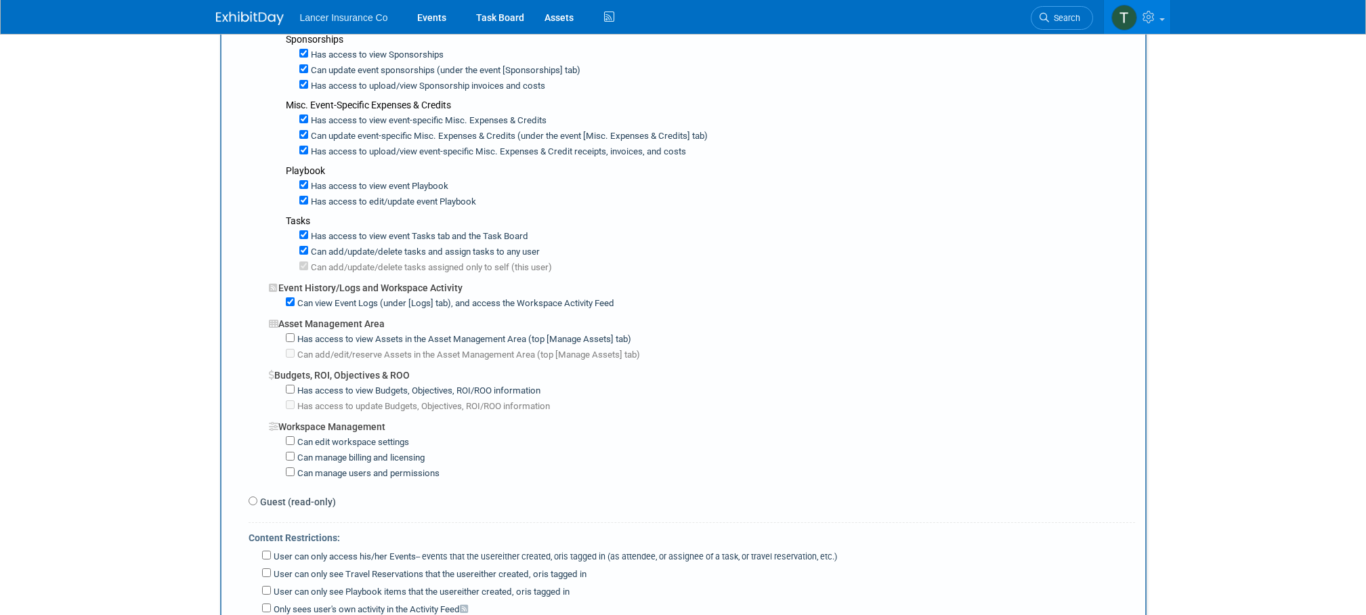
scroll to position [781, 0]
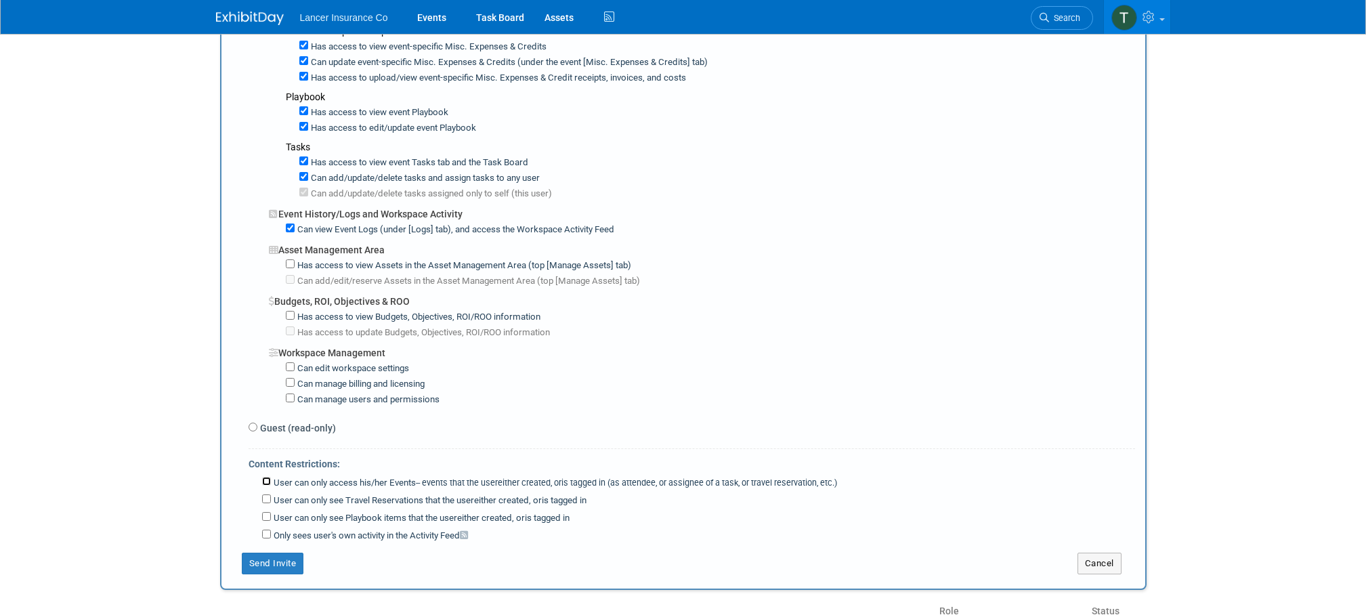
click at [268, 482] on input "User can only access his/her Events -- events that the user either created, or …" at bounding box center [266, 481] width 9 height 9
checkbox input "true"
click at [271, 564] on button "Send Invite" at bounding box center [273, 564] width 62 height 22
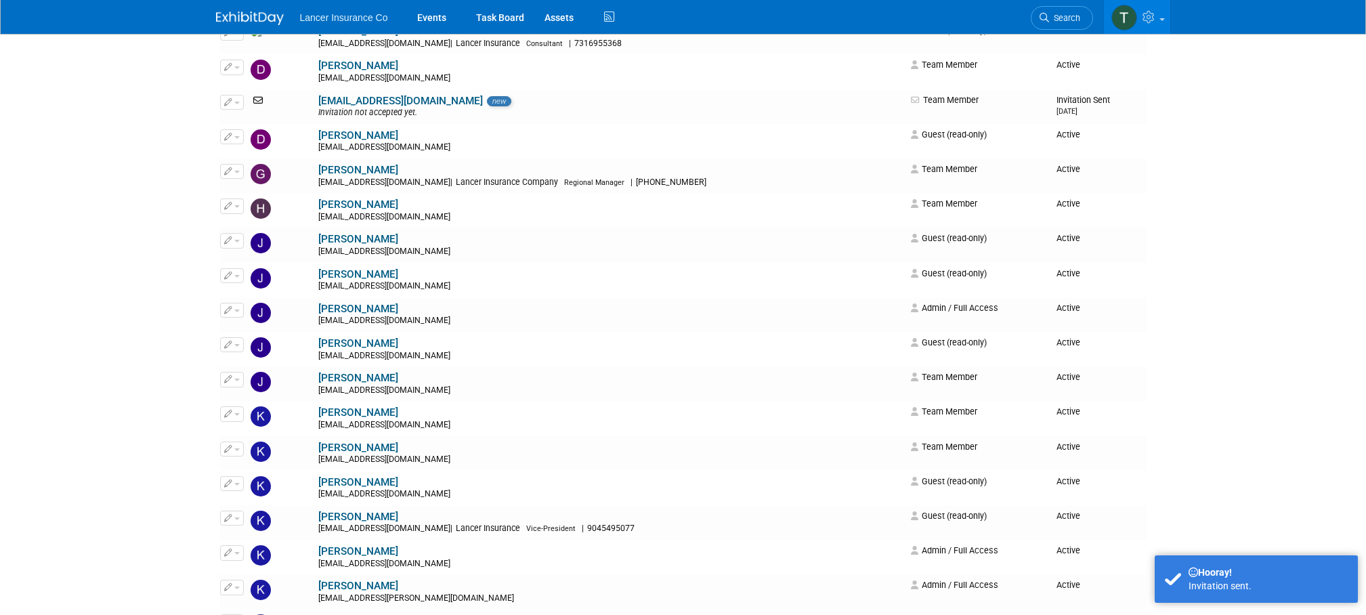
scroll to position [357, 0]
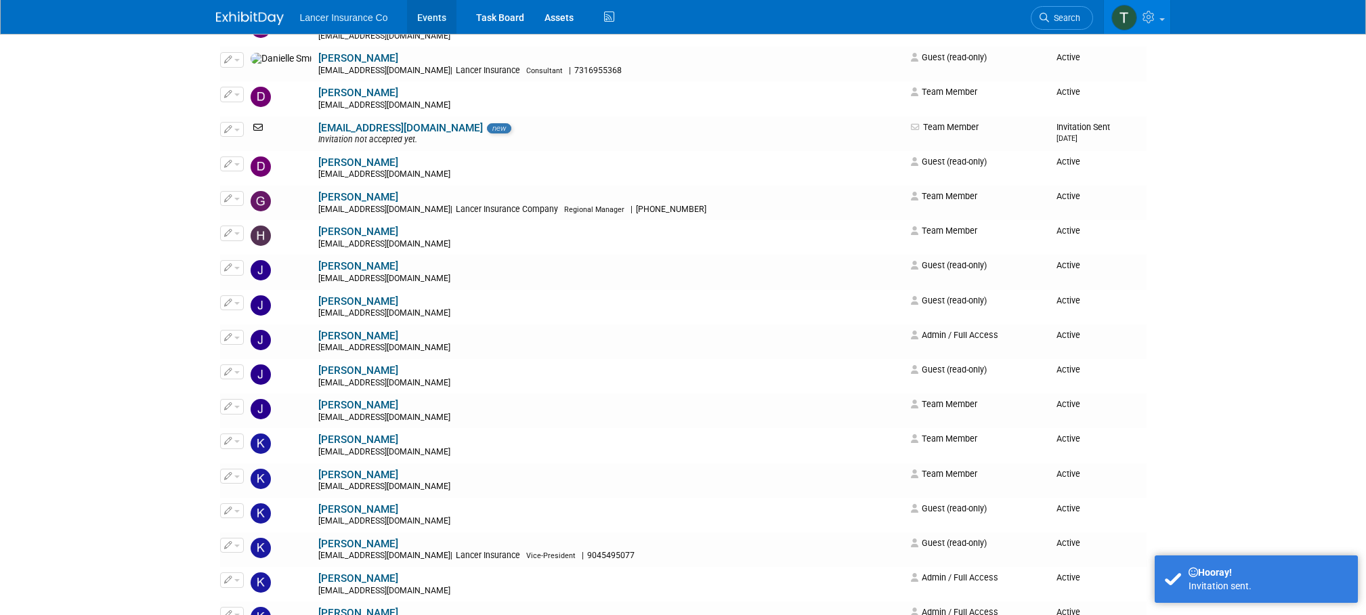
click at [423, 22] on link "Events" at bounding box center [431, 17] width 49 height 34
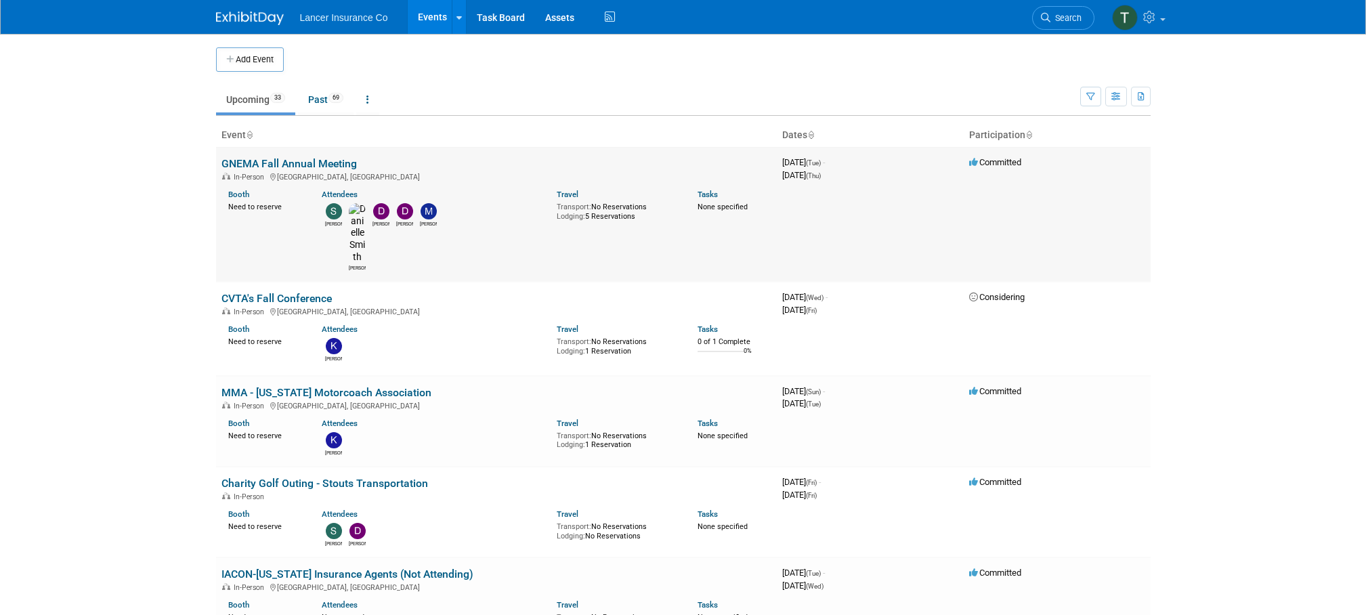
click at [300, 161] on link "GNEMA Fall Annual Meeting" at bounding box center [288, 163] width 135 height 13
